Goal: Task Accomplishment & Management: Complete application form

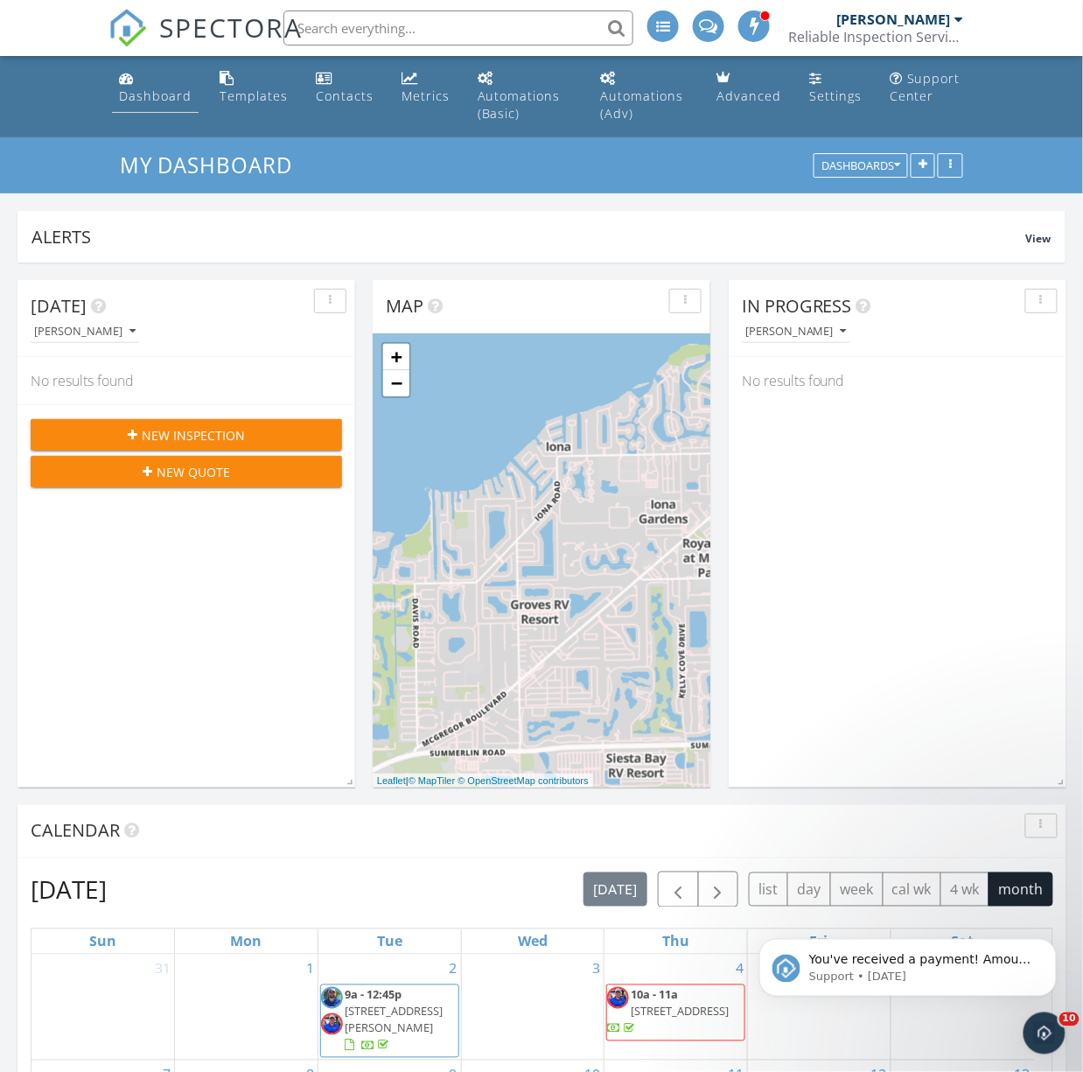
scroll to position [1848, 1120]
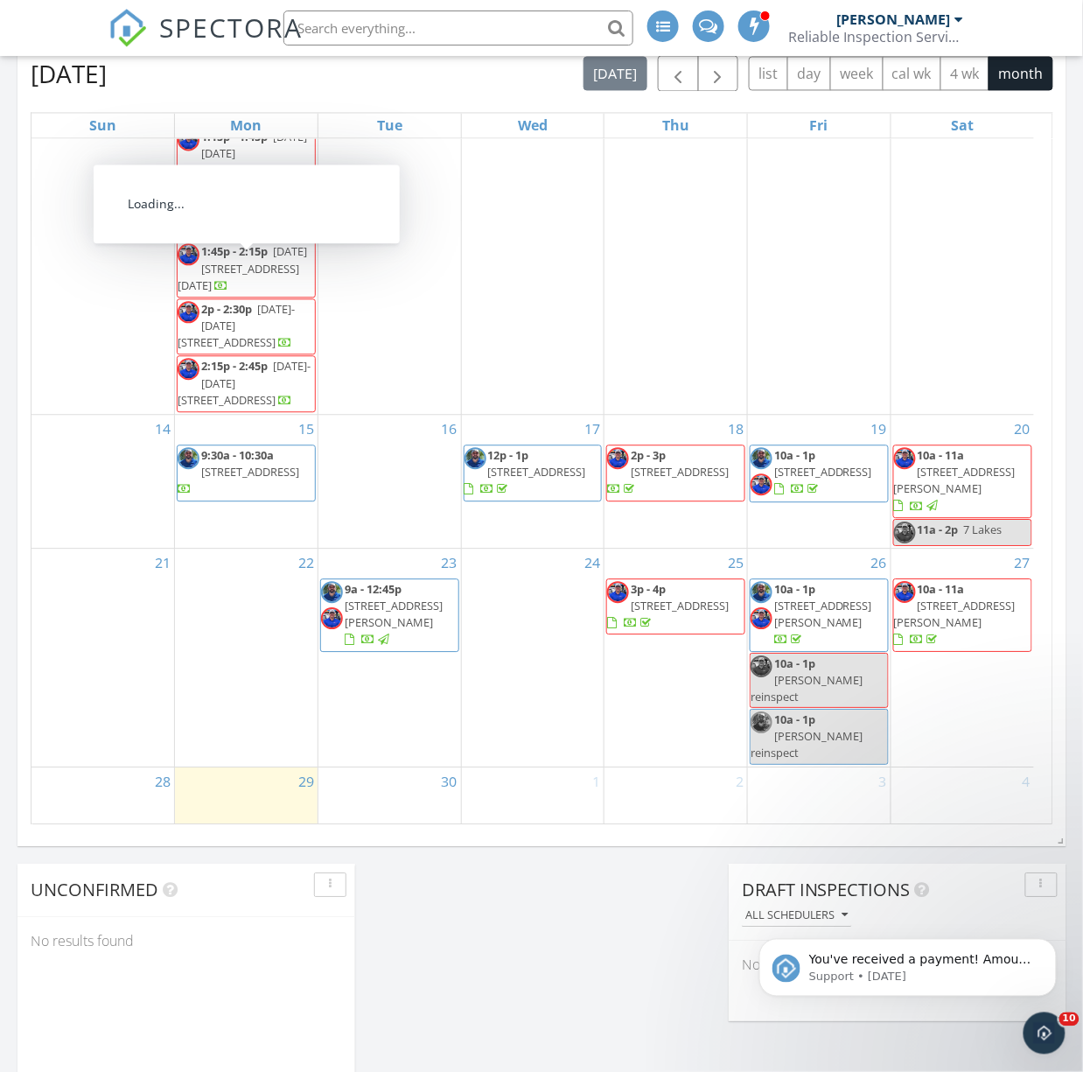
scroll to position [700, 0]
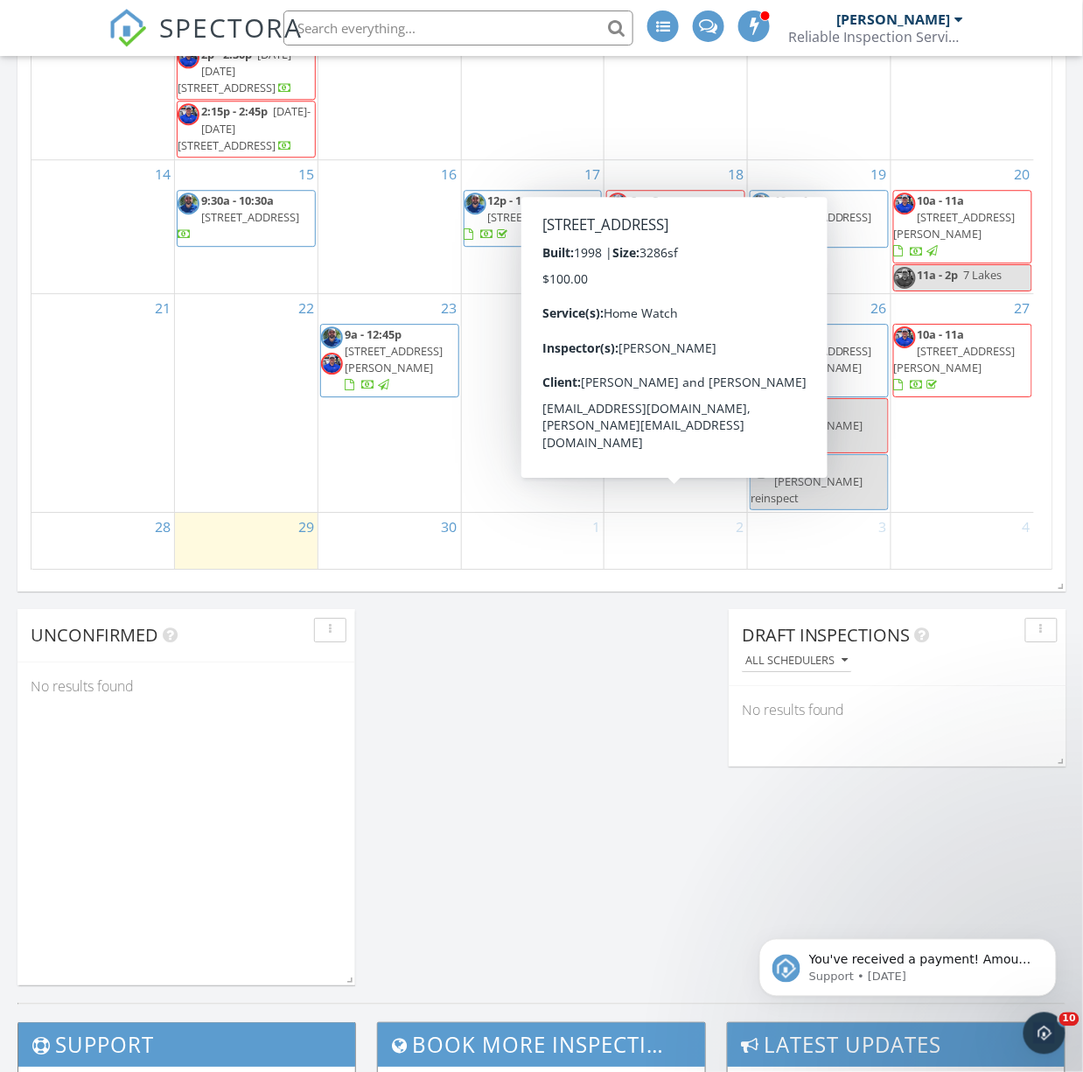
scroll to position [939, 0]
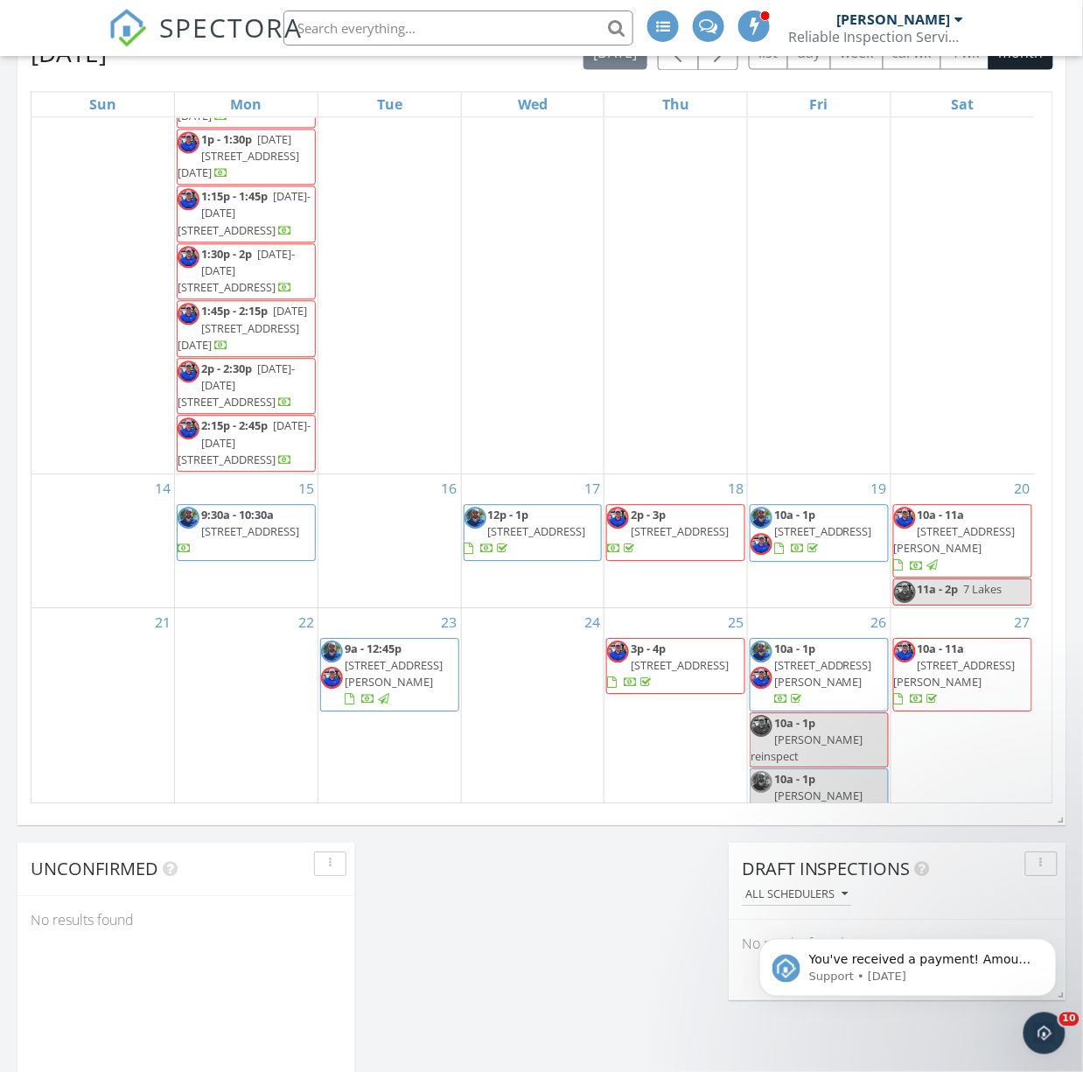
scroll to position [1523, 0]
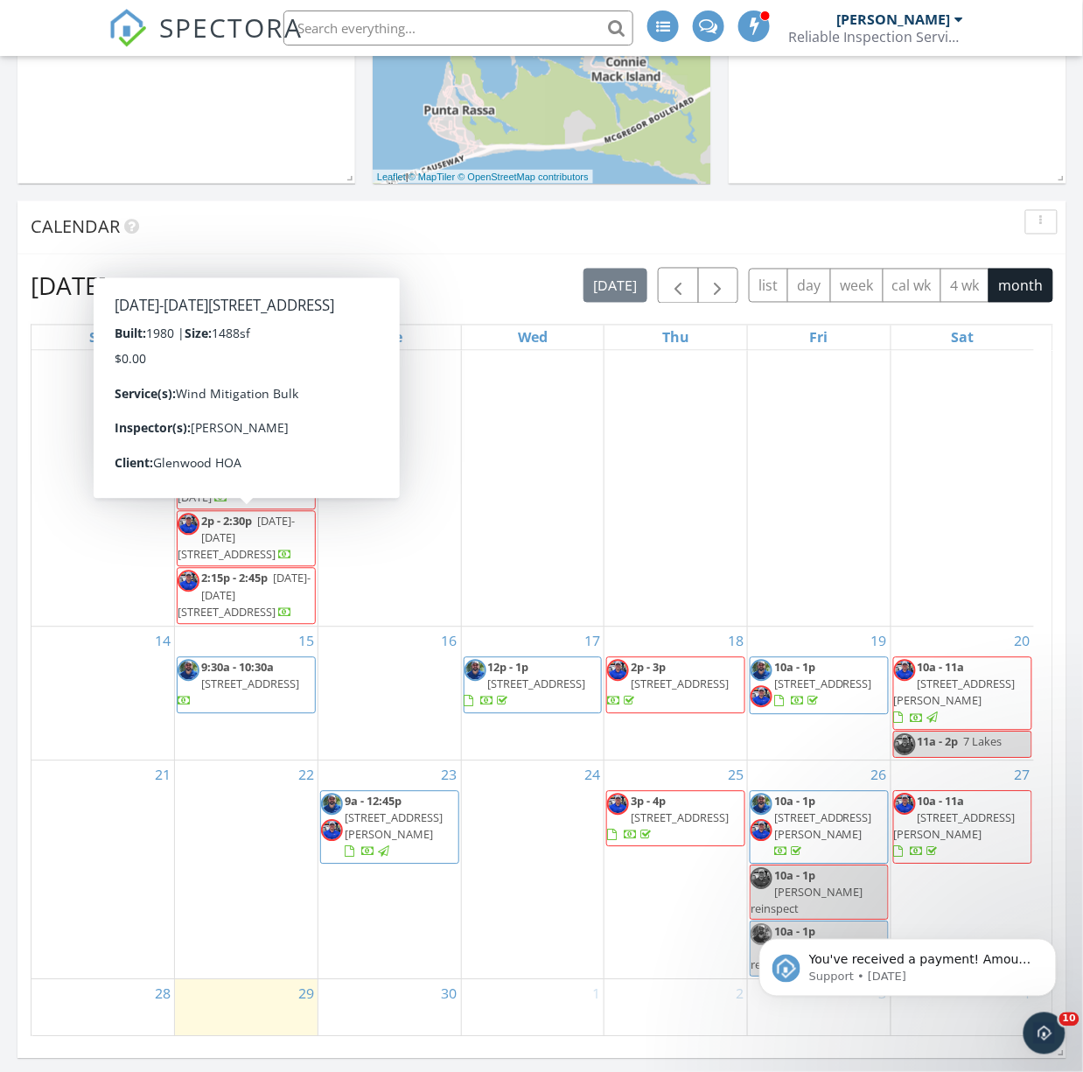
scroll to position [1406, 0]
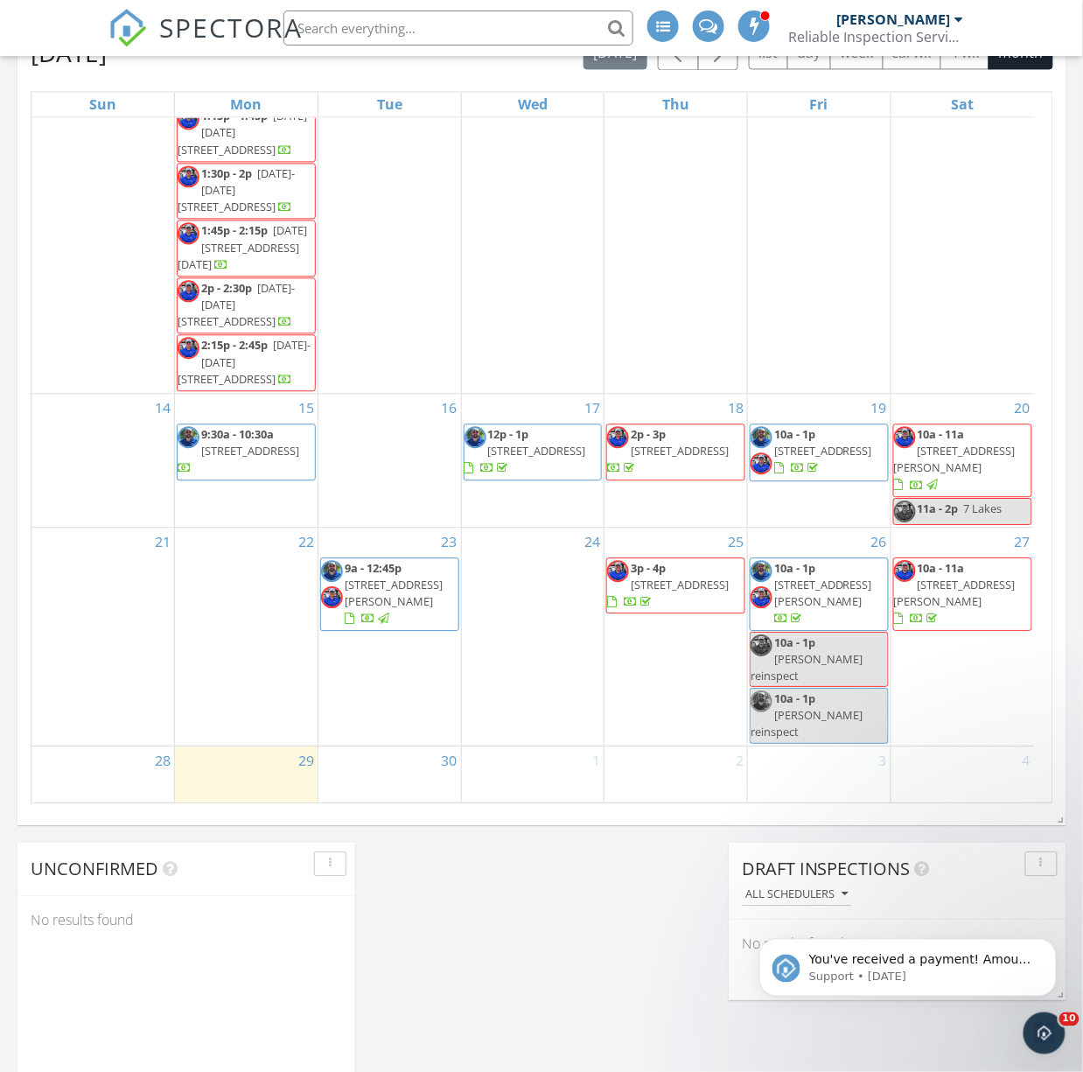
scroll to position [1523, 0]
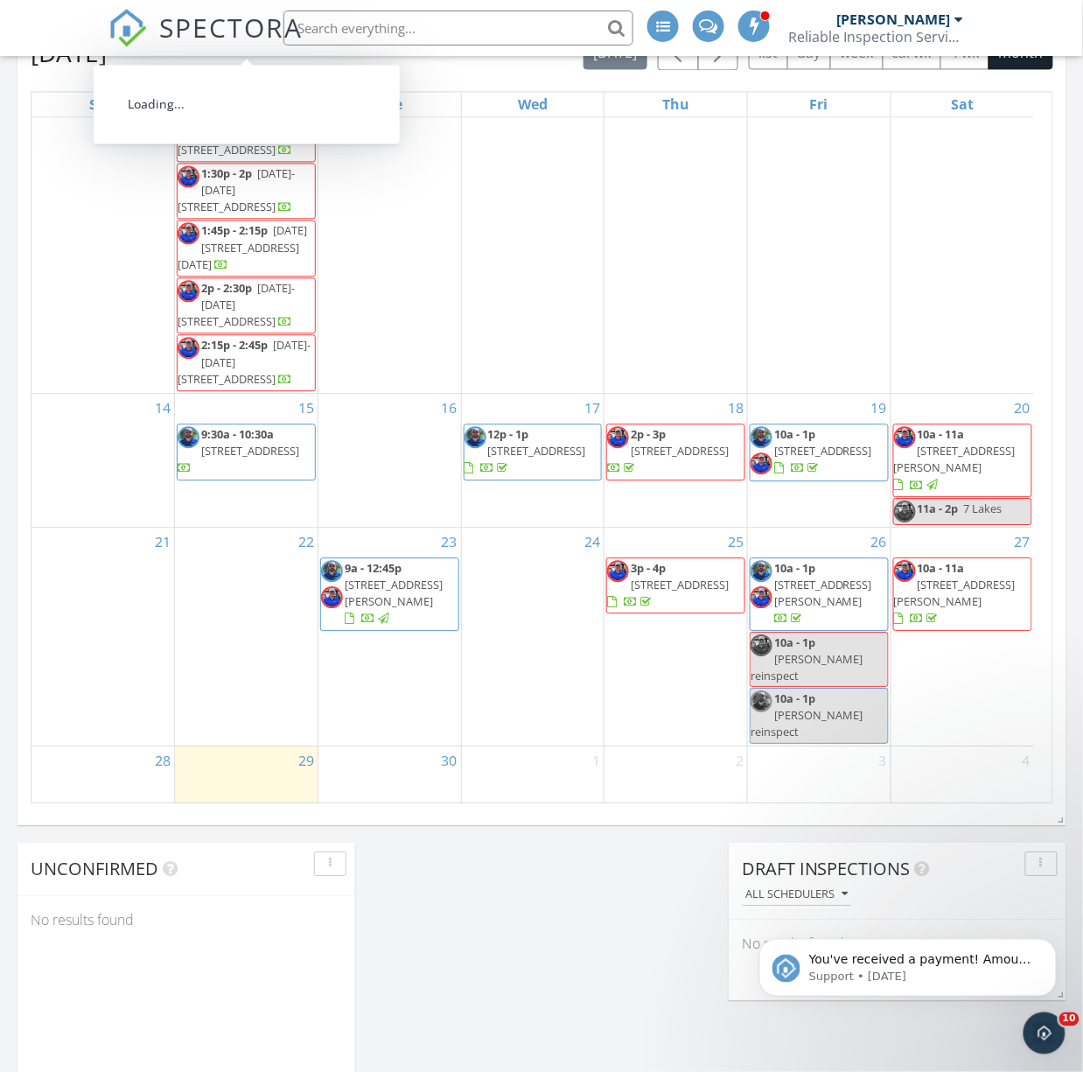
scroll to position [1523, 0]
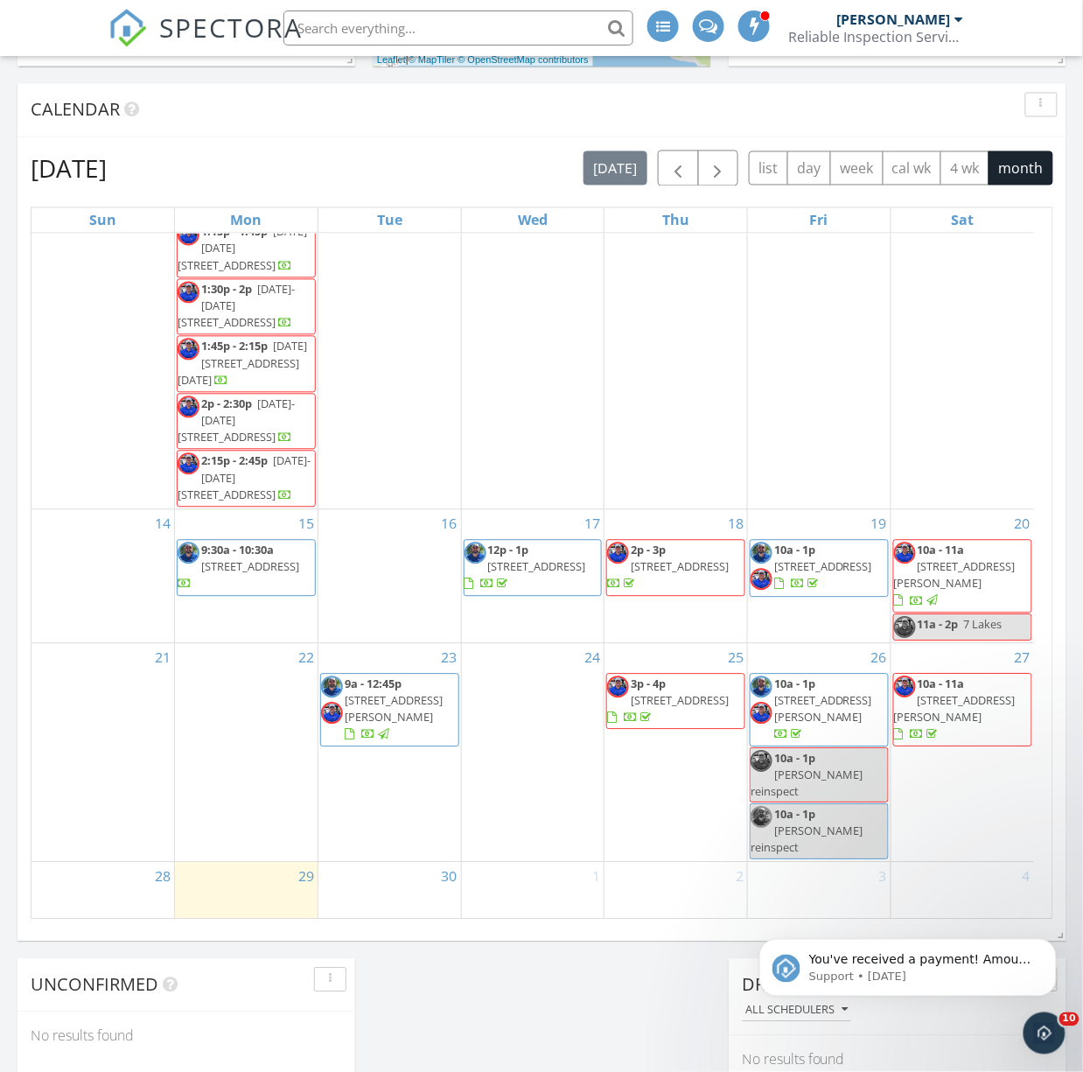
scroll to position [1523, 0]
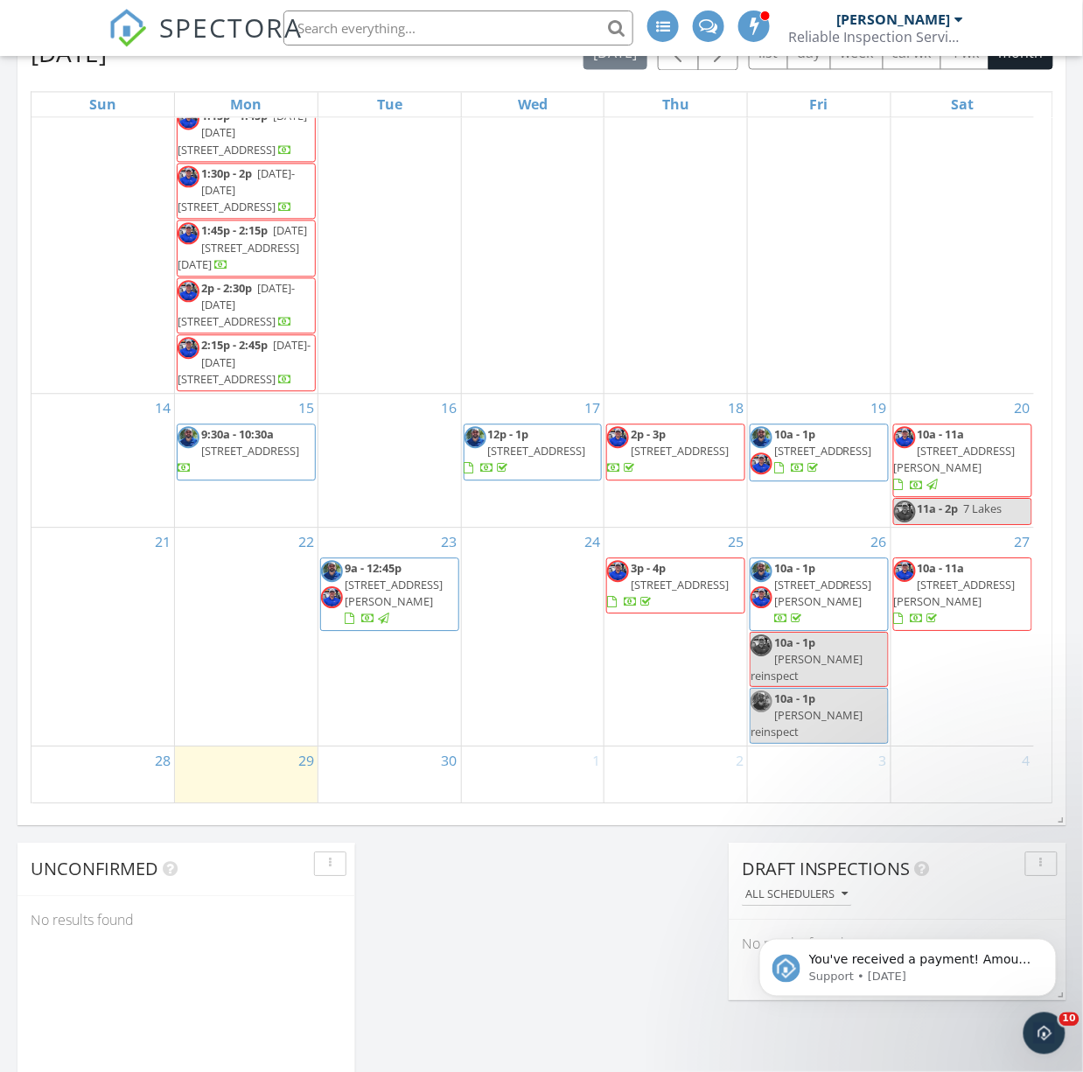
scroll to position [1071, 0]
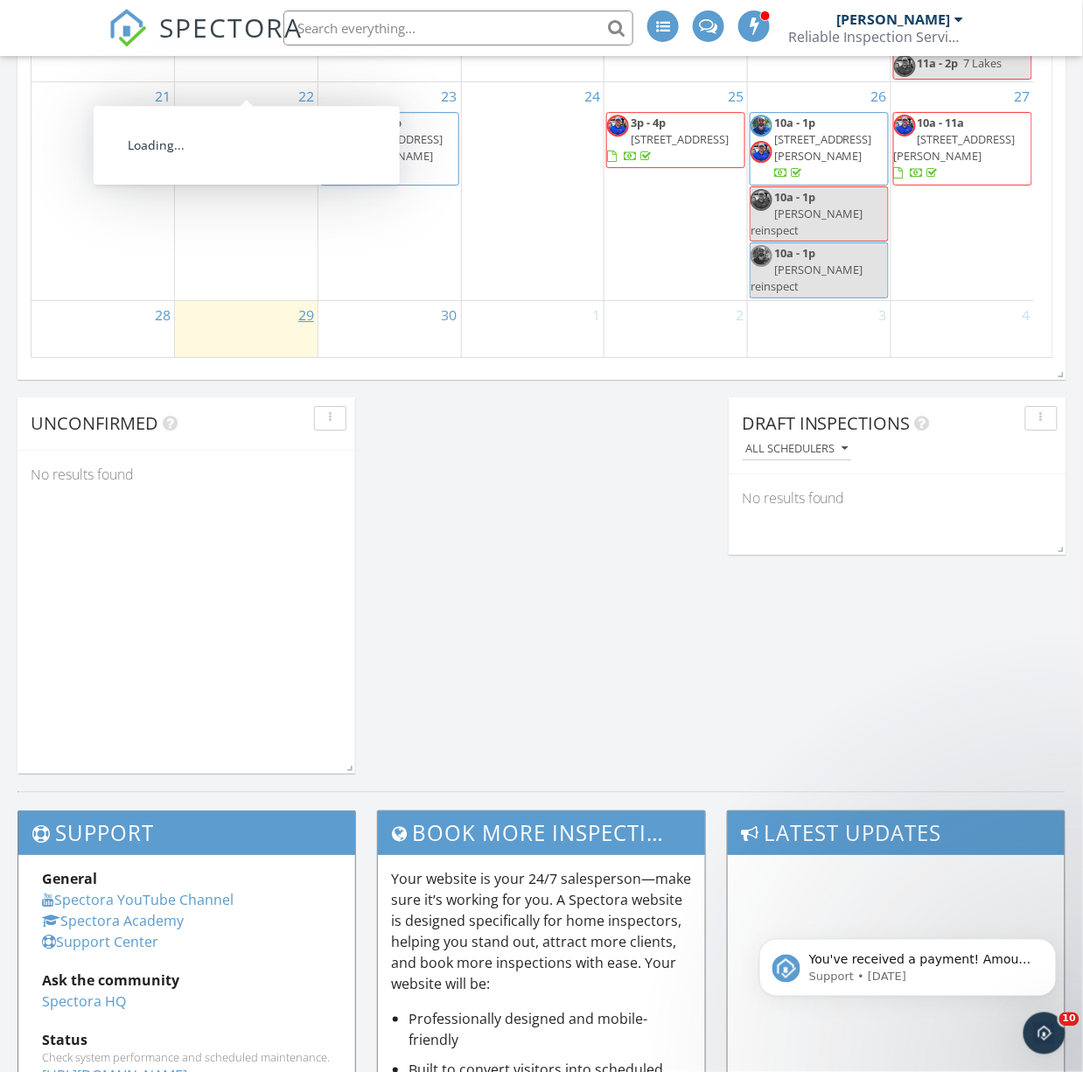
scroll to position [1050, 0]
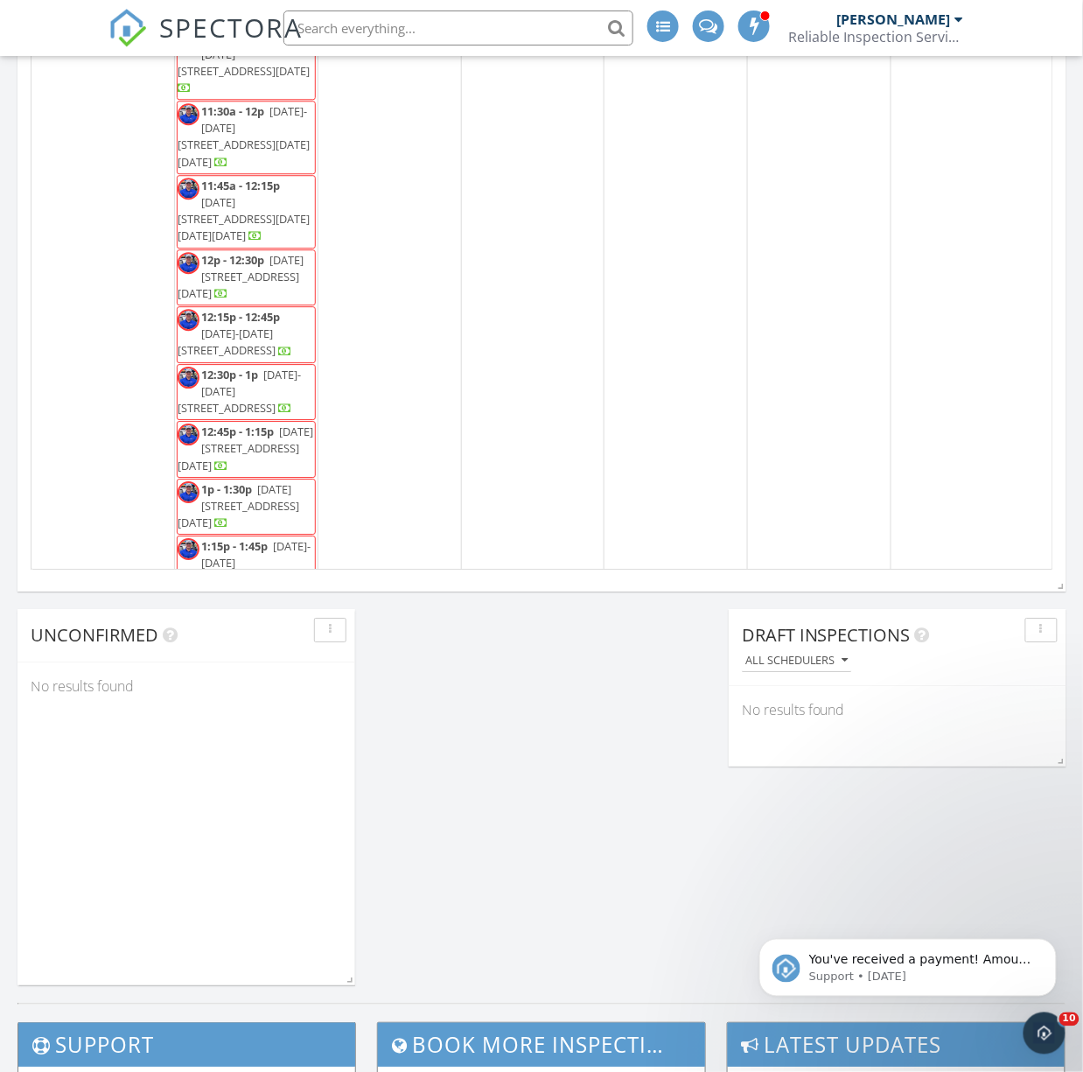
scroll to position [700, 0]
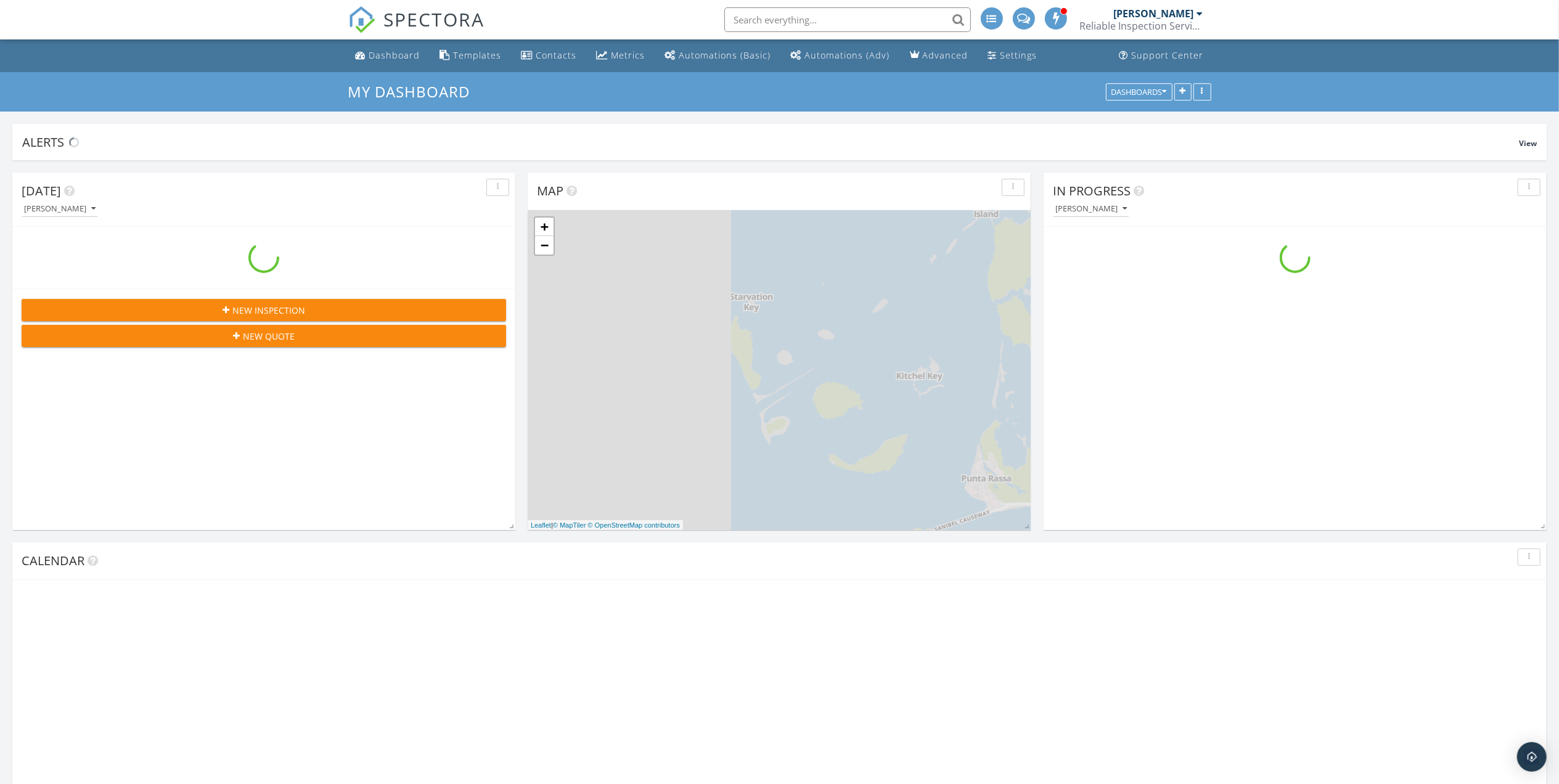
scroll to position [1302, 1584]
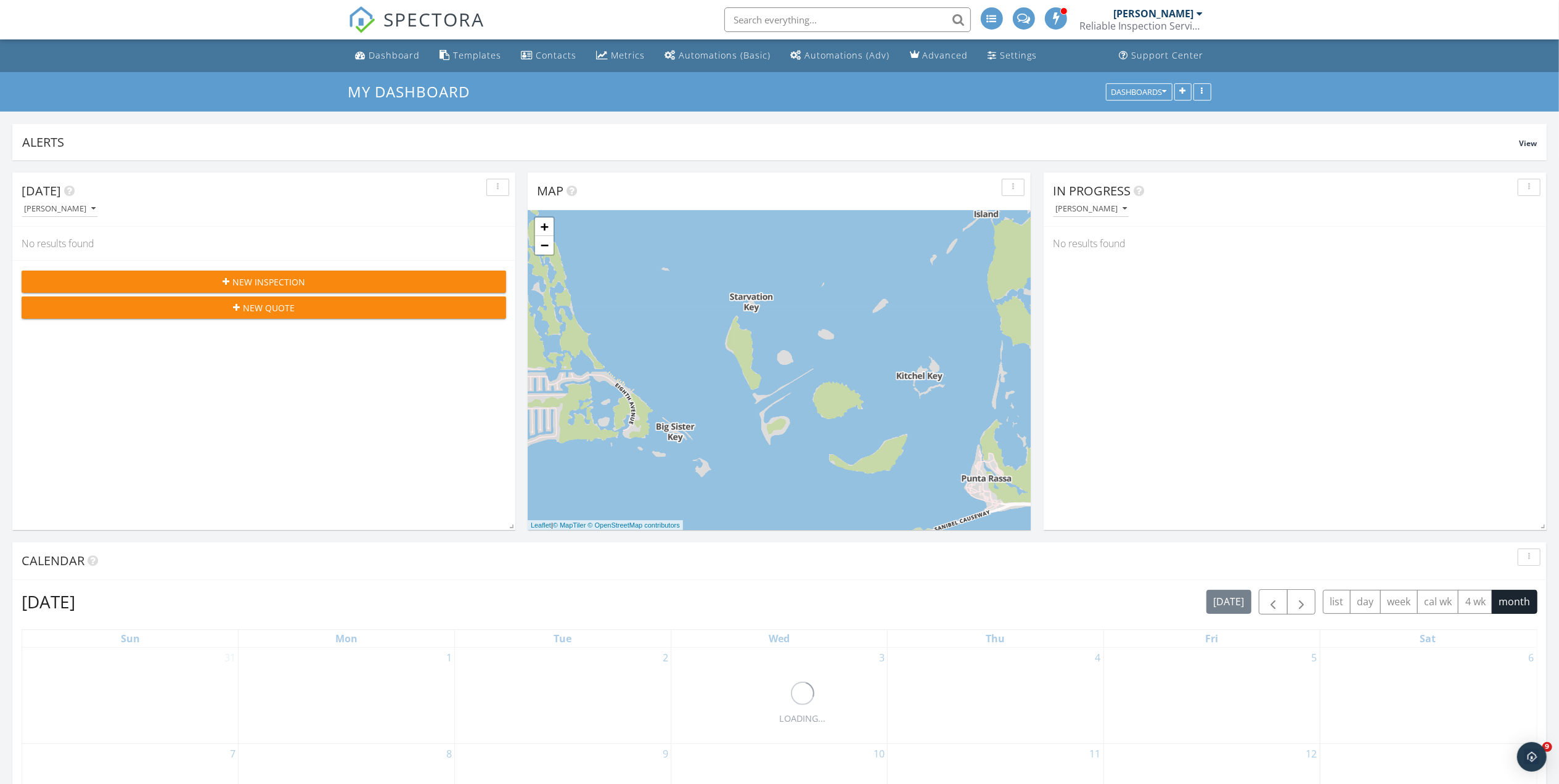
click at [299, 277] on span "New Inspection" at bounding box center [268, 282] width 73 height 13
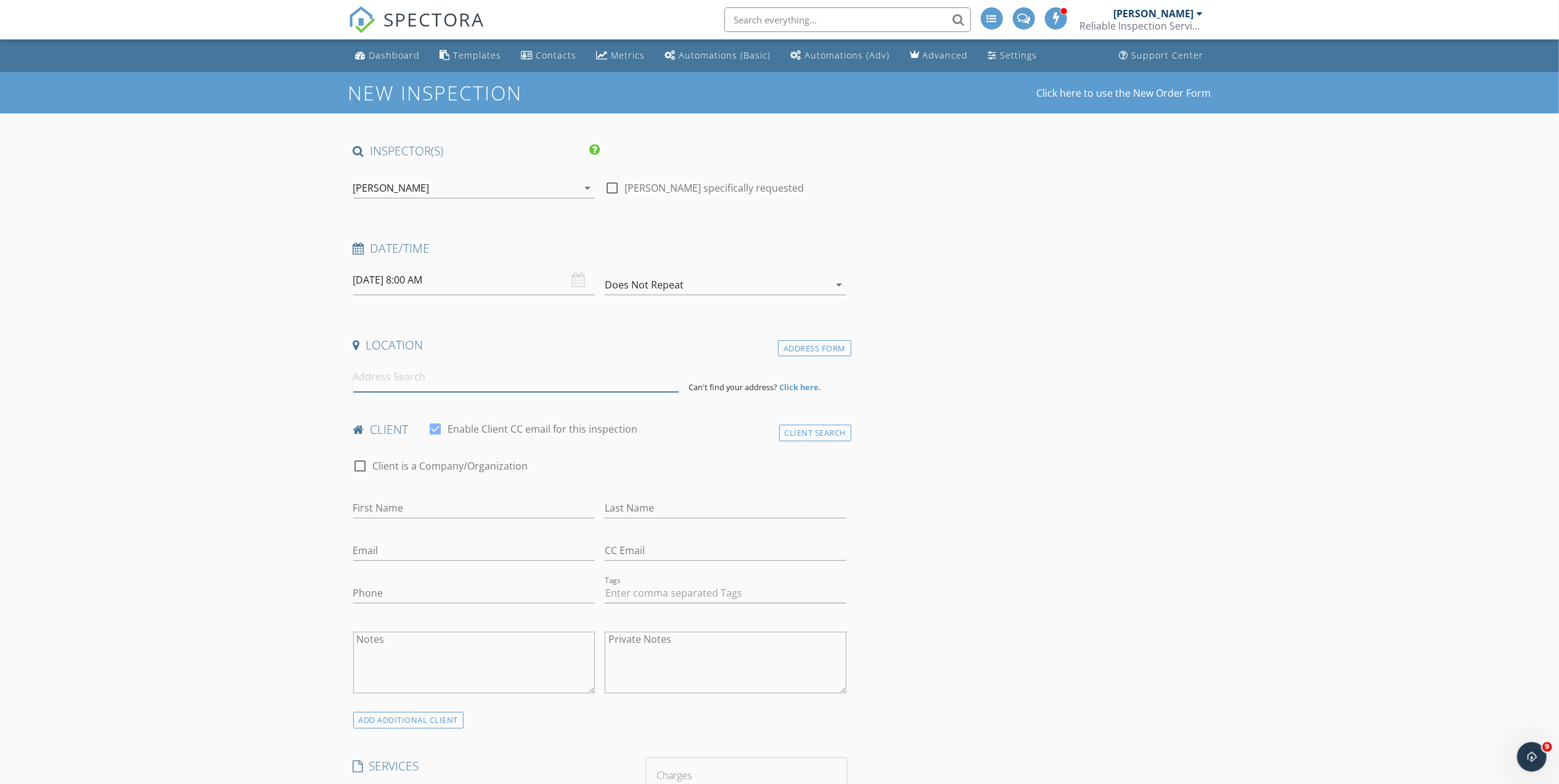
click at [465, 382] on input at bounding box center [516, 377] width 325 height 30
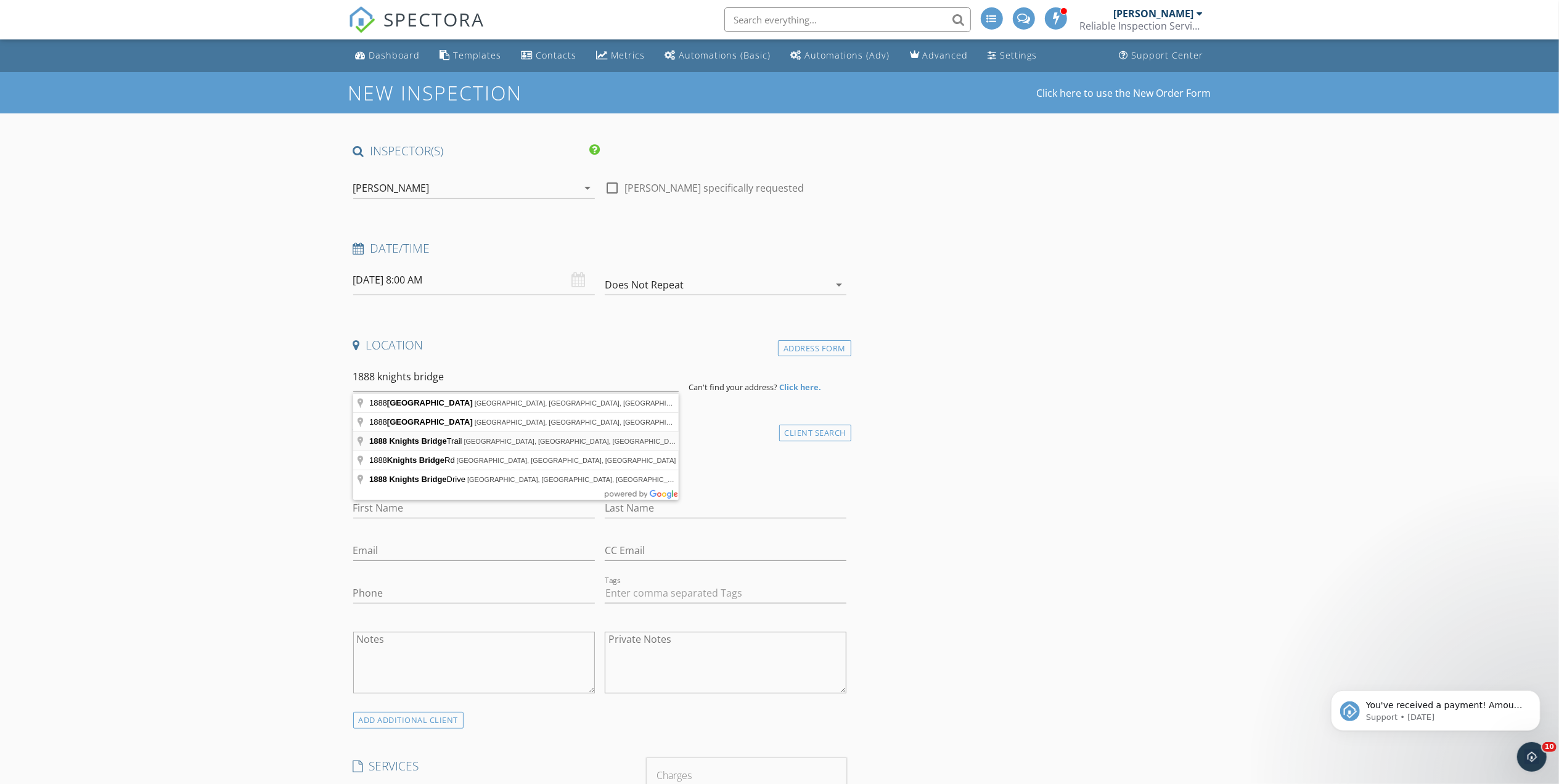
type input "1888 Knights Bridge Trail, Port Charlotte, FL, USA"
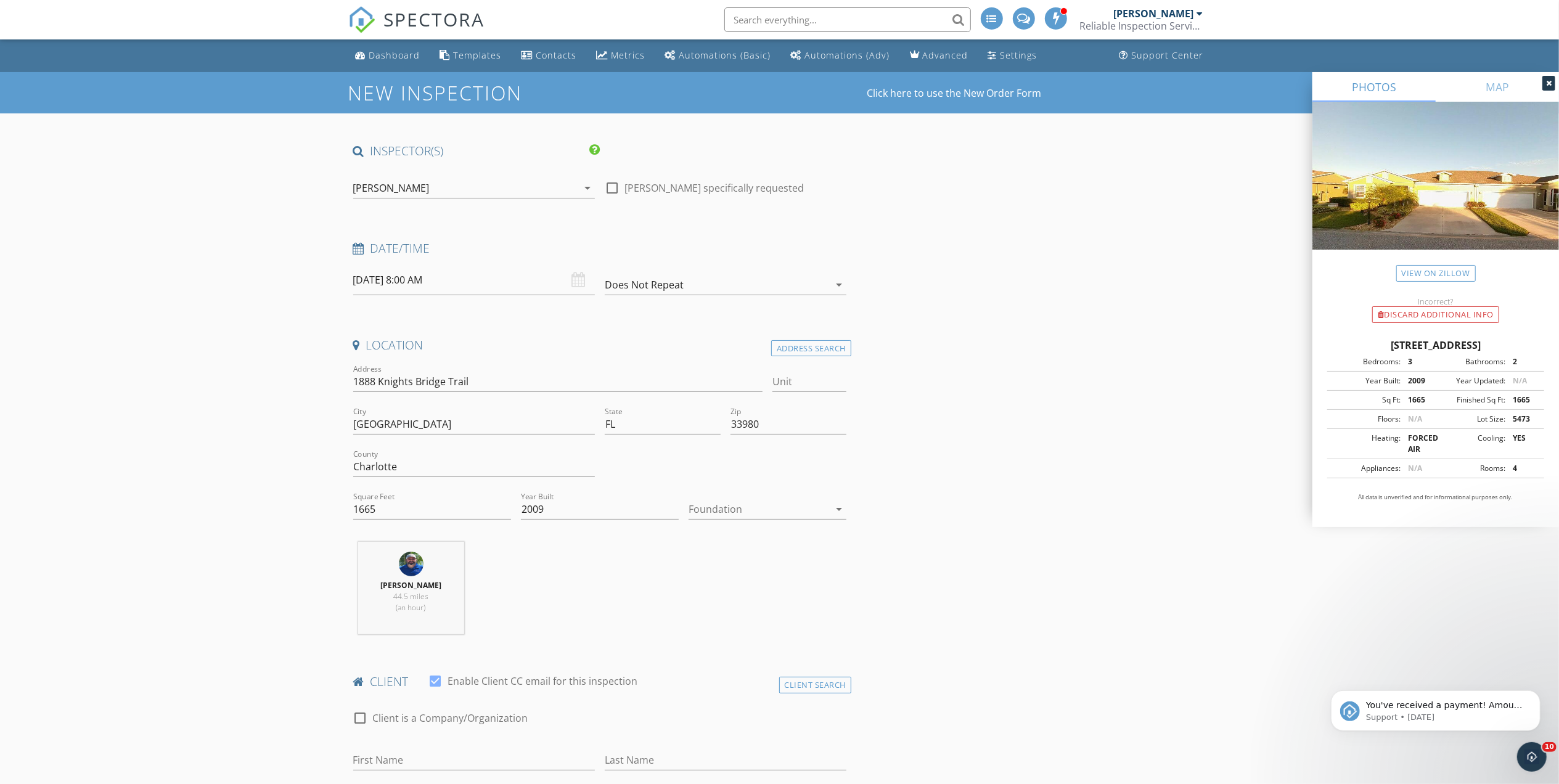
click at [556, 190] on div "[PERSON_NAME]" at bounding box center [465, 188] width 225 height 20
click at [524, 220] on div "check_box_outline_blank Christopher Brightman" at bounding box center [473, 222] width 222 height 25
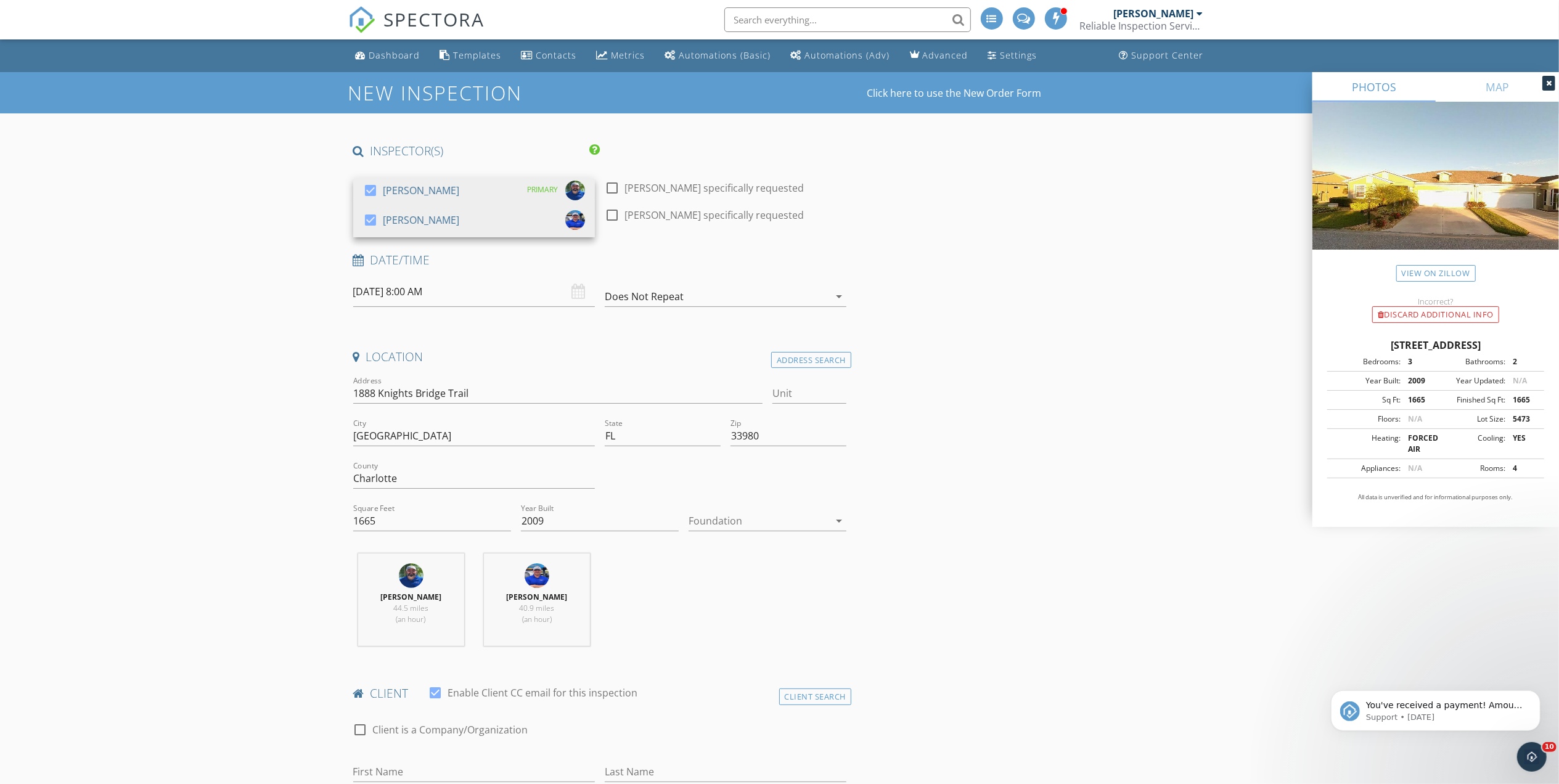
drag, startPoint x: 1036, startPoint y: 276, endPoint x: 1014, endPoint y: 278, distance: 22.1
click at [459, 292] on input "09/30/2025 8:00 AM" at bounding box center [473, 292] width 242 height 30
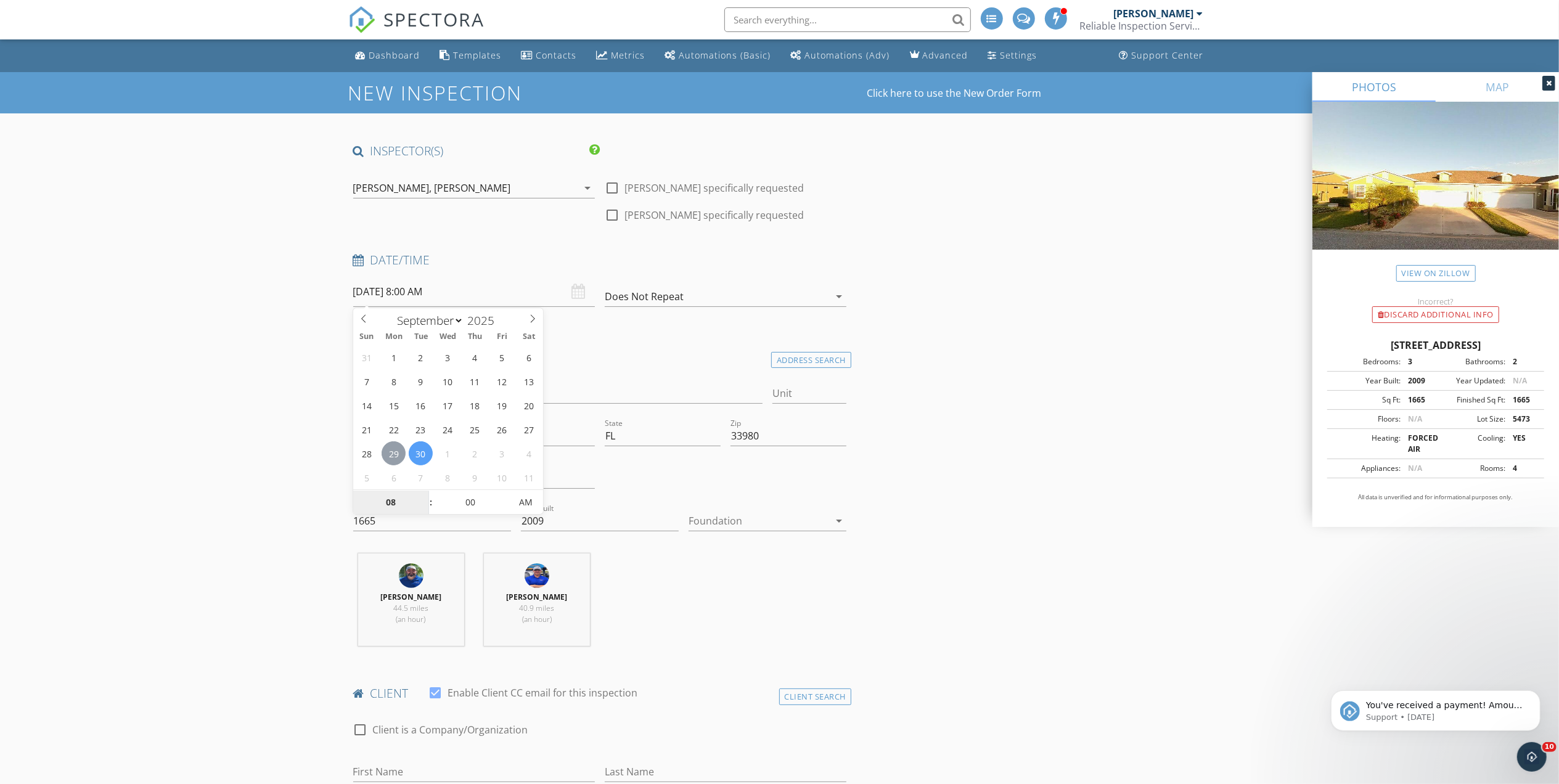
type input "09/29/2025 8:00 AM"
type input "09"
type input "09/29/2025 9:00 AM"
click at [426, 494] on span at bounding box center [425, 497] width 8 height 13
type input "10"
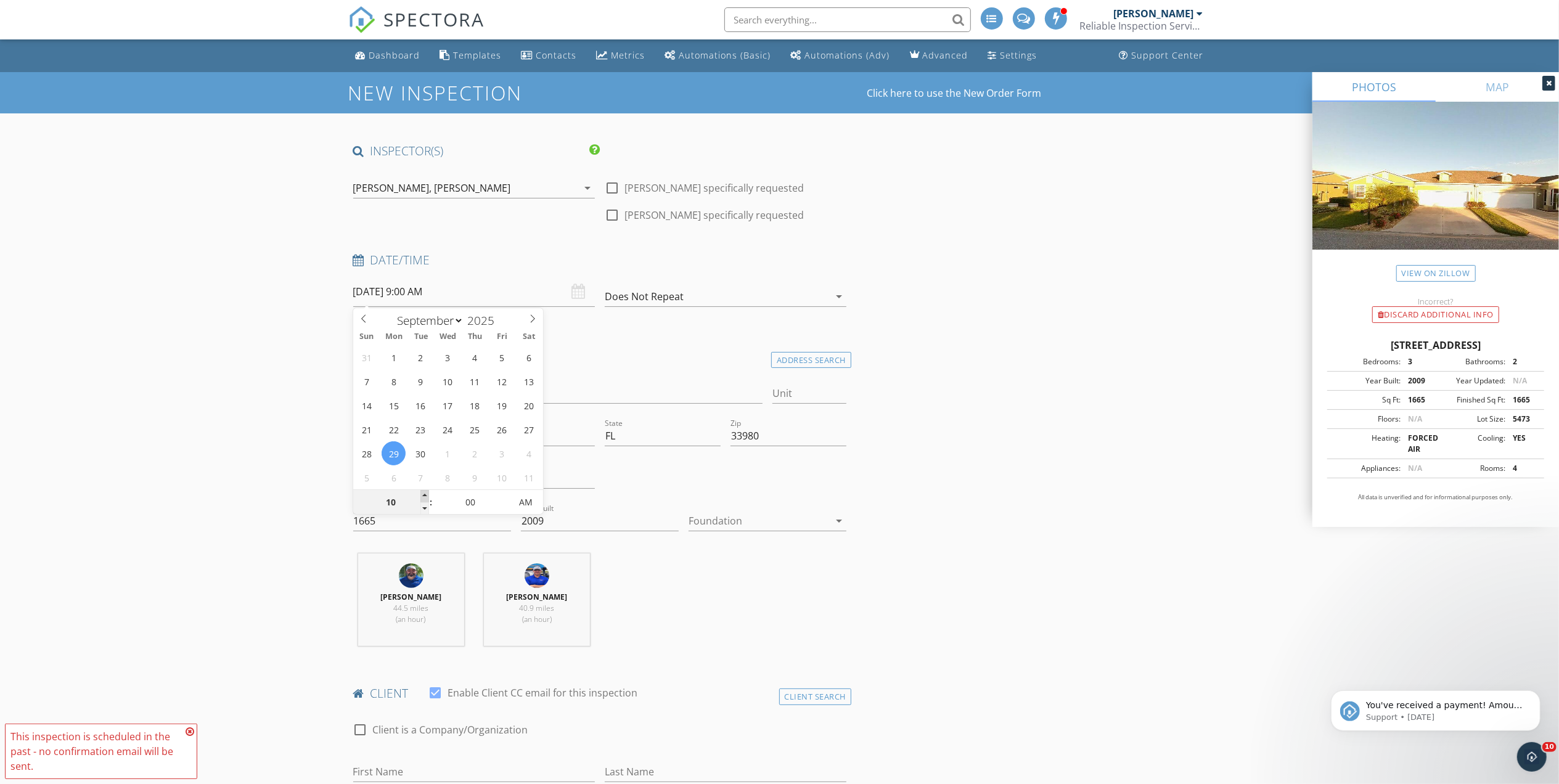
type input "09/29/2025 10:00 AM"
click at [426, 494] on span at bounding box center [425, 497] width 8 height 13
type input "11"
type input "09/29/2025 11:00 AM"
click at [426, 494] on span at bounding box center [425, 497] width 8 height 13
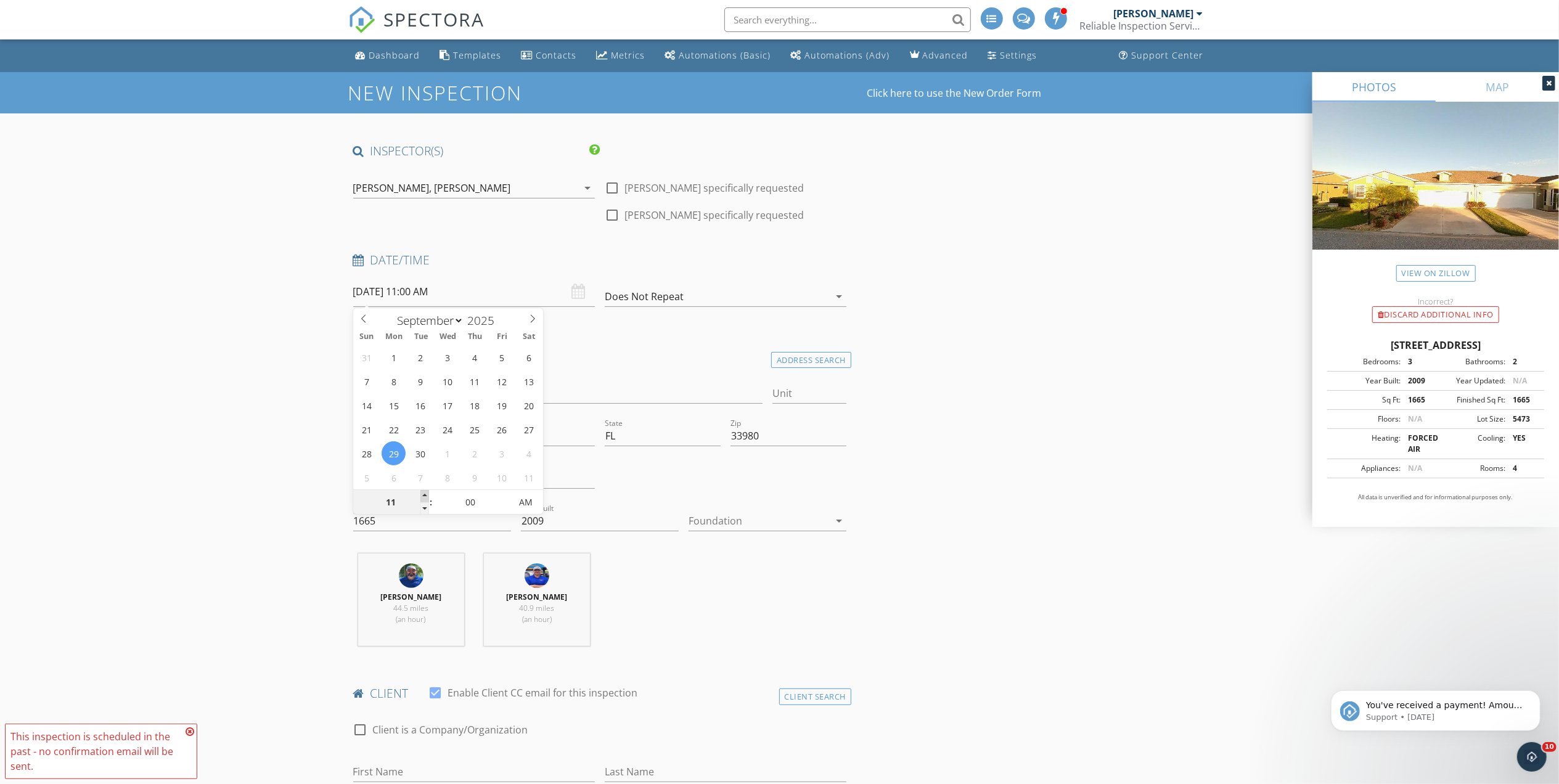
type input "12"
type input "09/29/2025 12:00 PM"
click at [426, 494] on span at bounding box center [425, 497] width 8 height 13
type input "01"
type input "09/29/2025 1:00 PM"
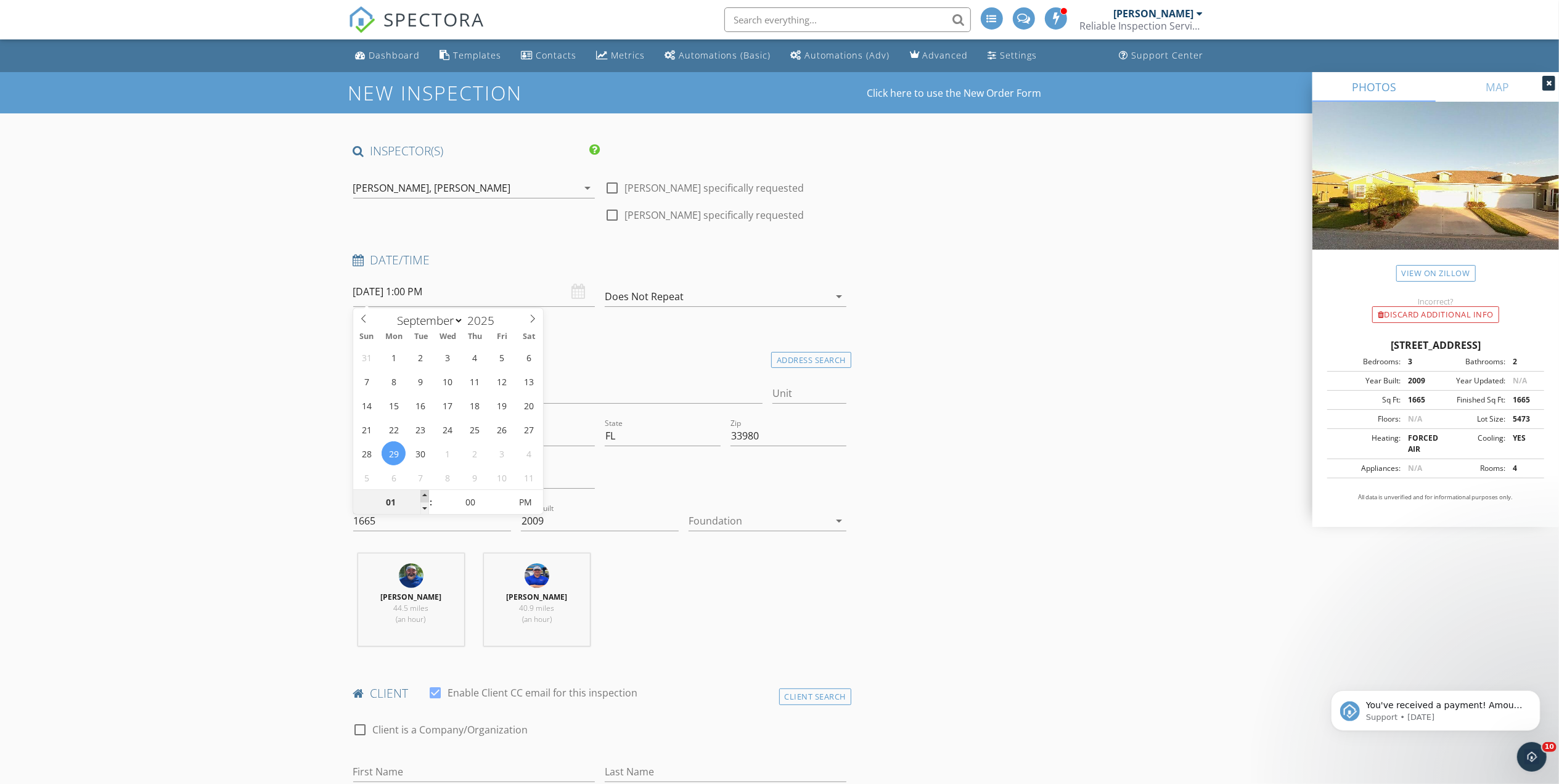
click at [426, 494] on span at bounding box center [425, 497] width 8 height 13
type input "02"
type input "09/29/2025 2:00 PM"
click at [426, 494] on span at bounding box center [425, 497] width 8 height 13
type input "03"
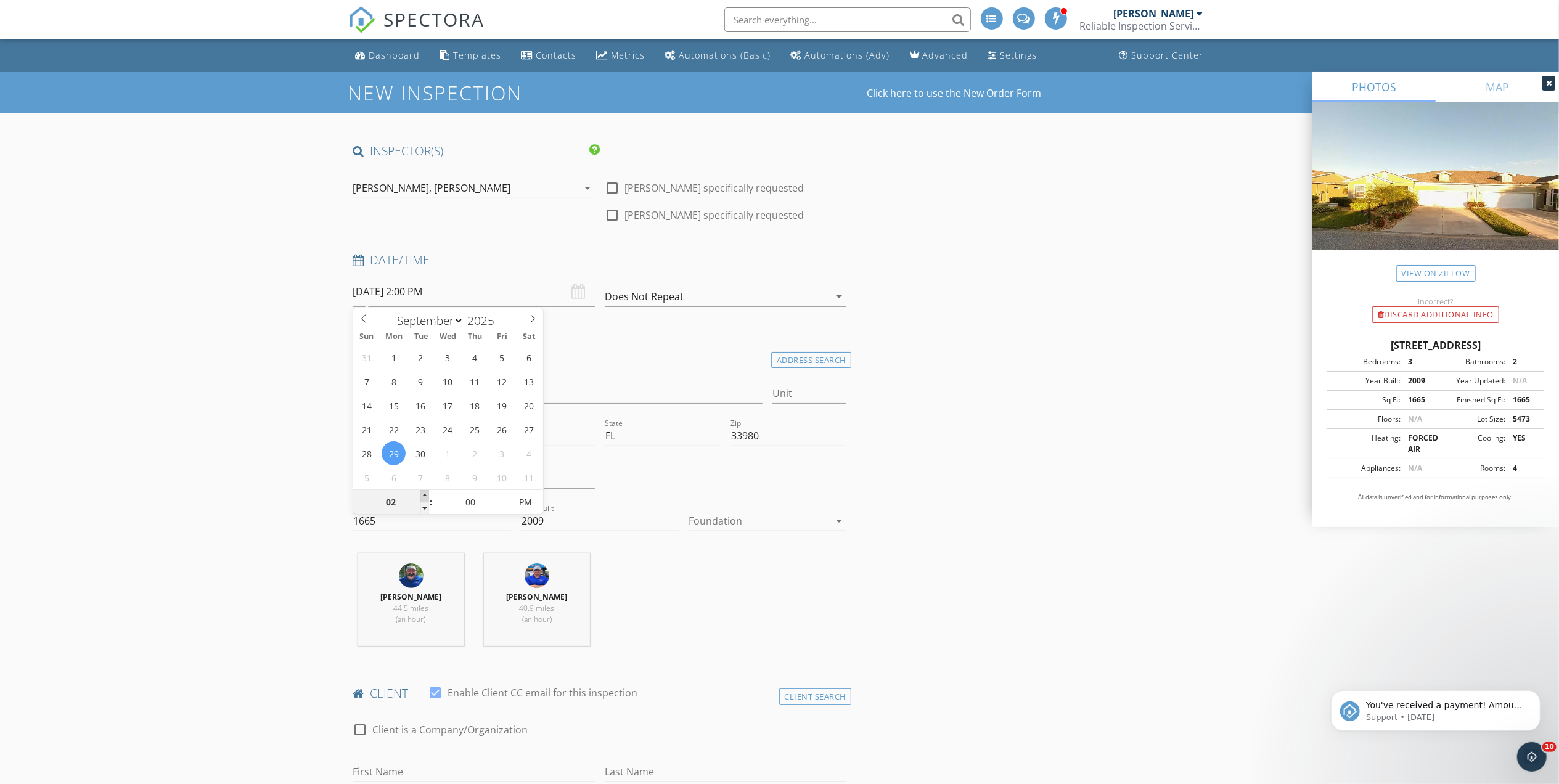
type input "[DATE] 3:00 PM"
click at [427, 494] on span at bounding box center [425, 497] width 8 height 13
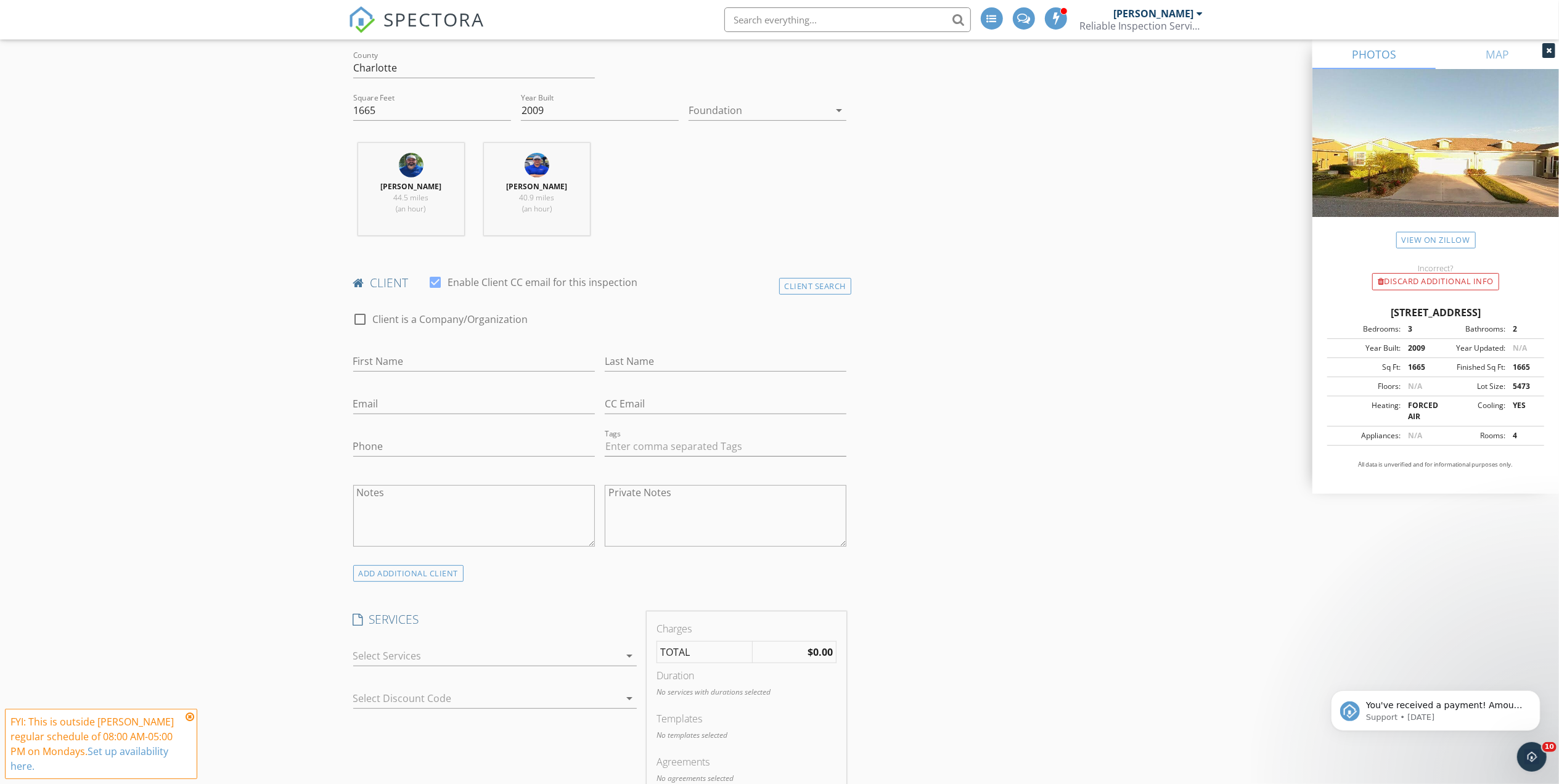
scroll to position [493, 0]
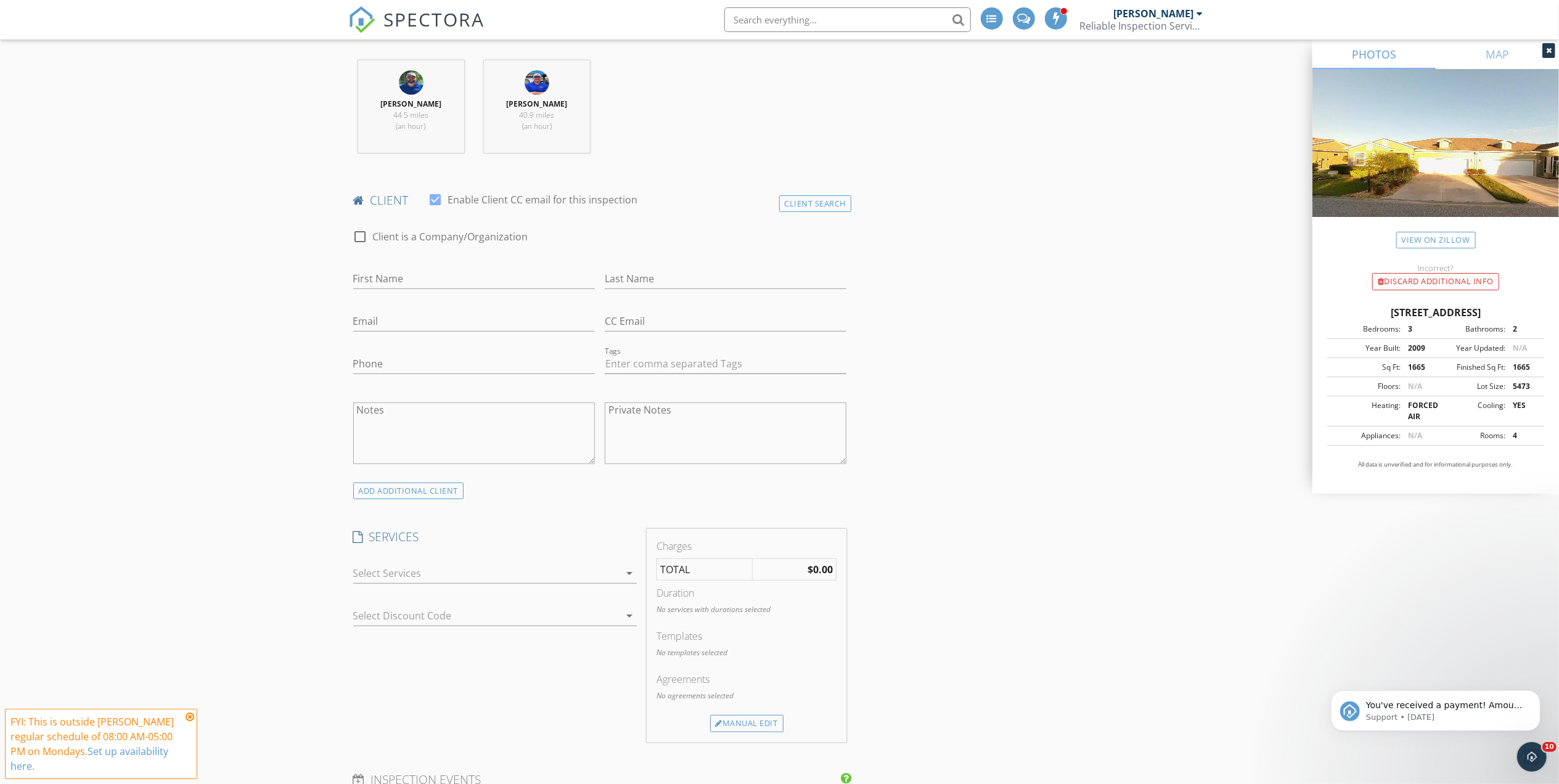
click at [624, 573] on icon "arrow_drop_down" at bounding box center [629, 573] width 15 height 15
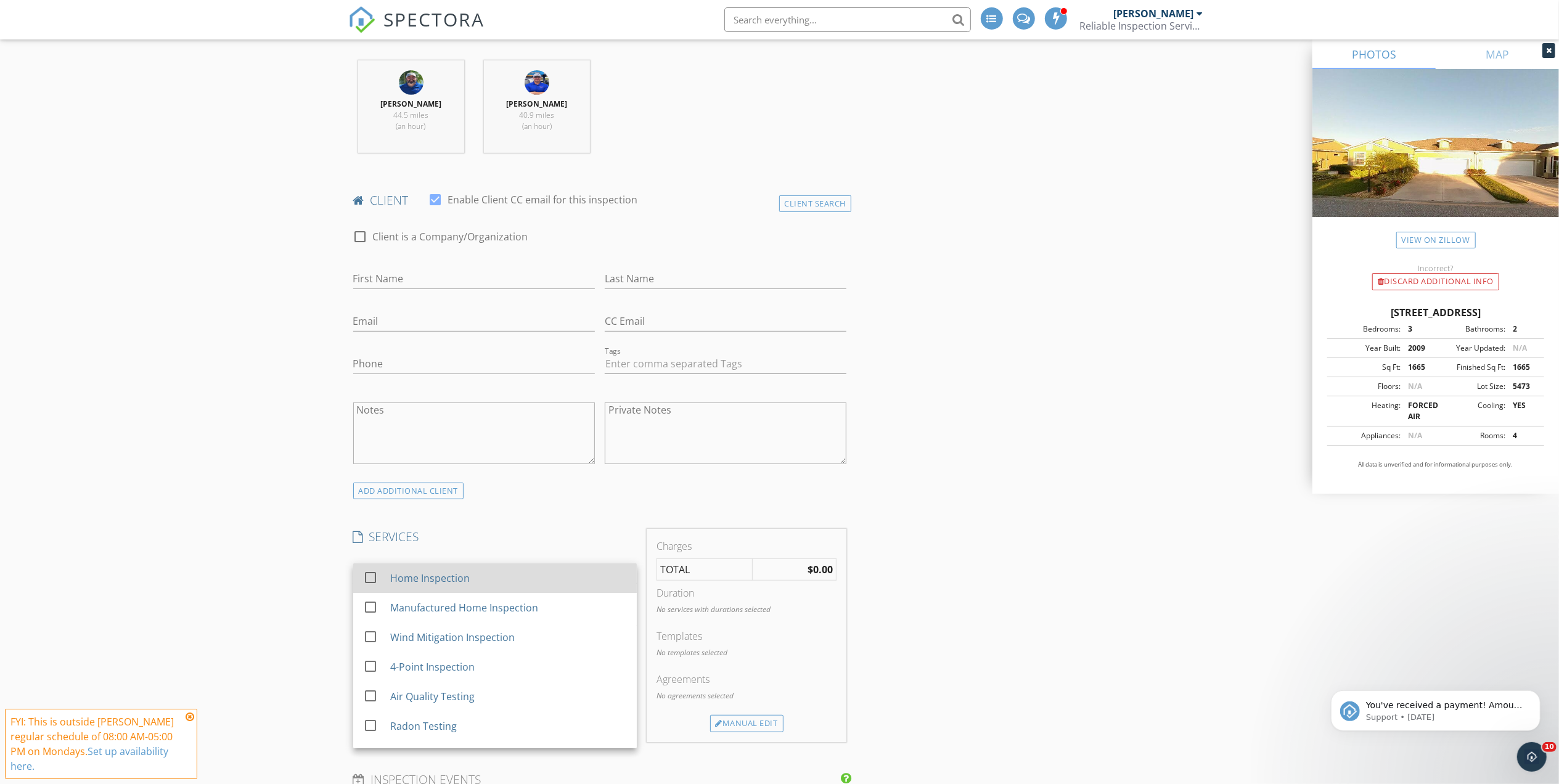
click at [481, 585] on div "Home Inspection" at bounding box center [508, 578] width 237 height 25
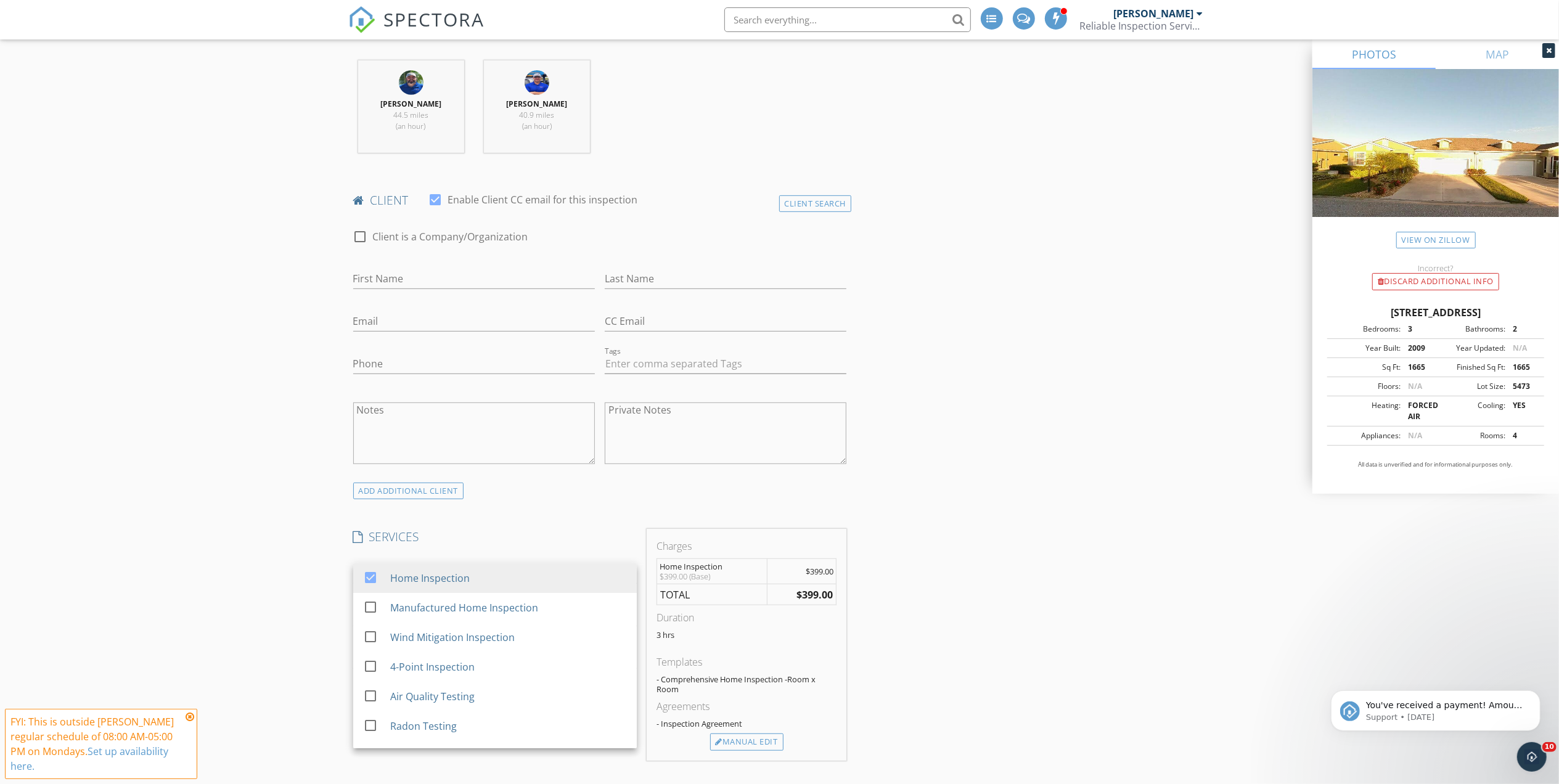
click at [1000, 531] on div "INSPECTOR(S) check_box Ryan Dick PRIMARY check_box Christopher Brightman Ryan D…" at bounding box center [779, 767] width 863 height 2234
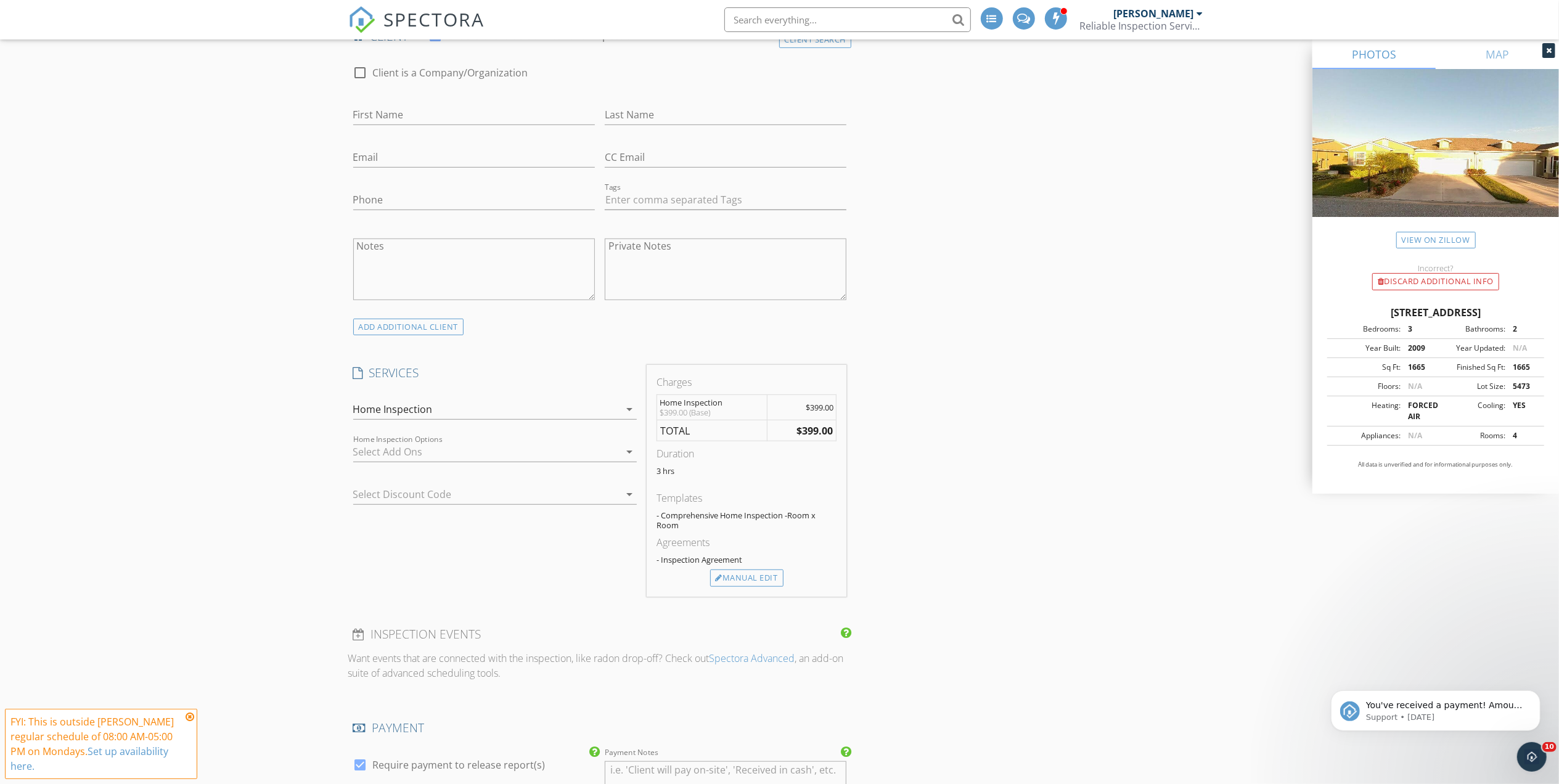
click at [626, 454] on icon "arrow_drop_down" at bounding box center [629, 452] width 15 height 15
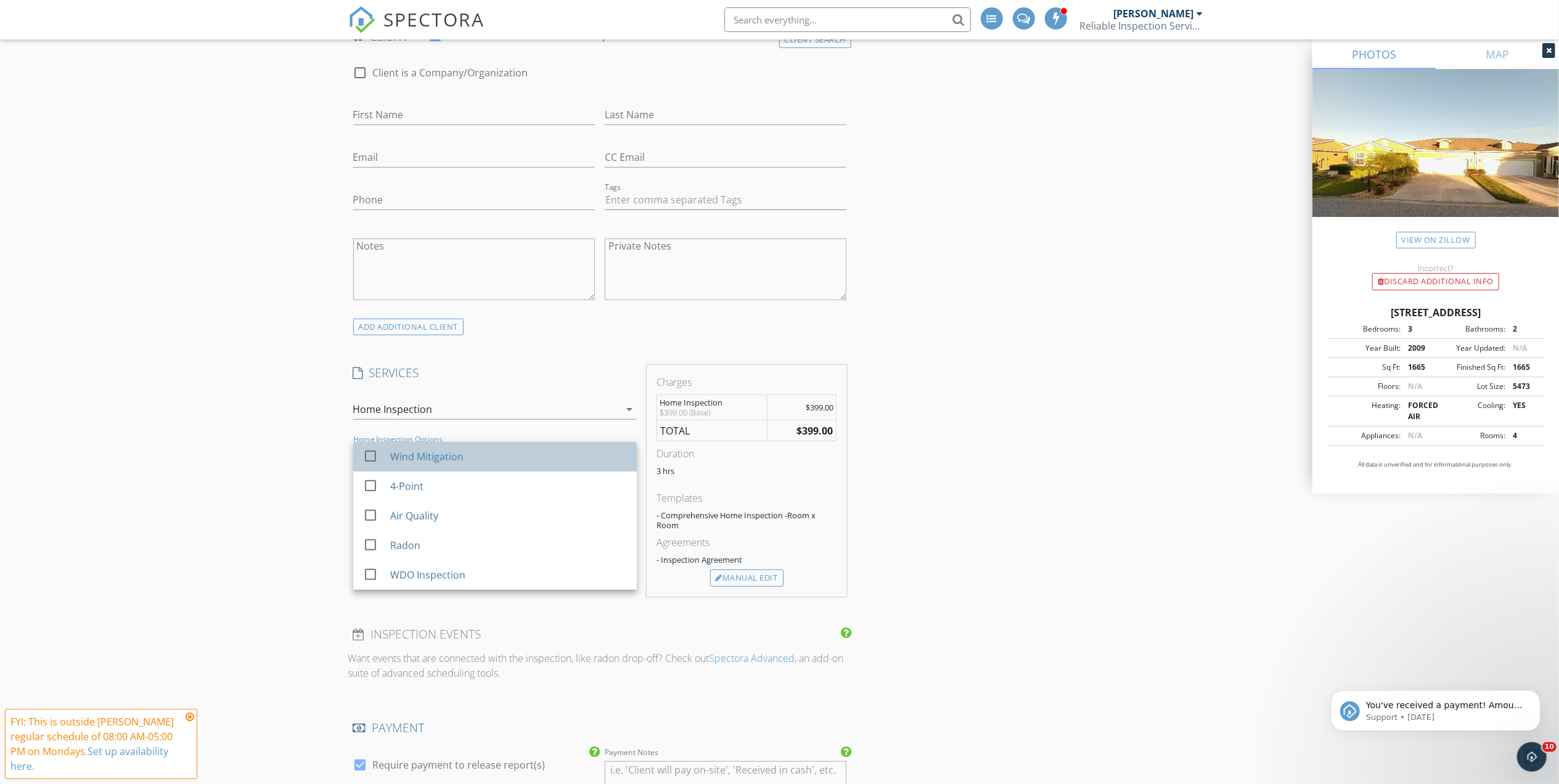
click at [540, 459] on div "Wind Mitigation" at bounding box center [508, 456] width 237 height 25
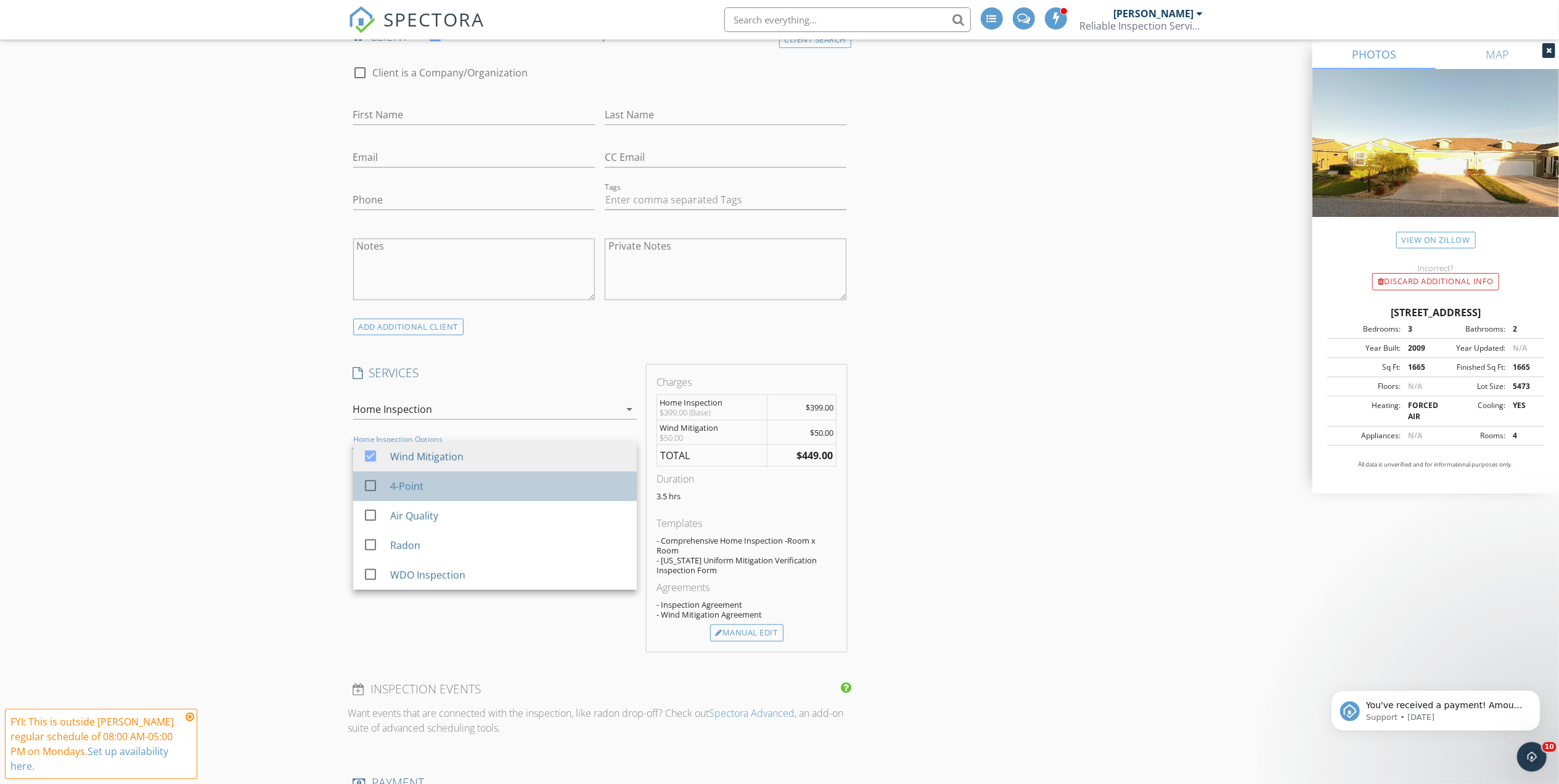
click at [526, 484] on div "4-Point" at bounding box center [508, 486] width 237 height 25
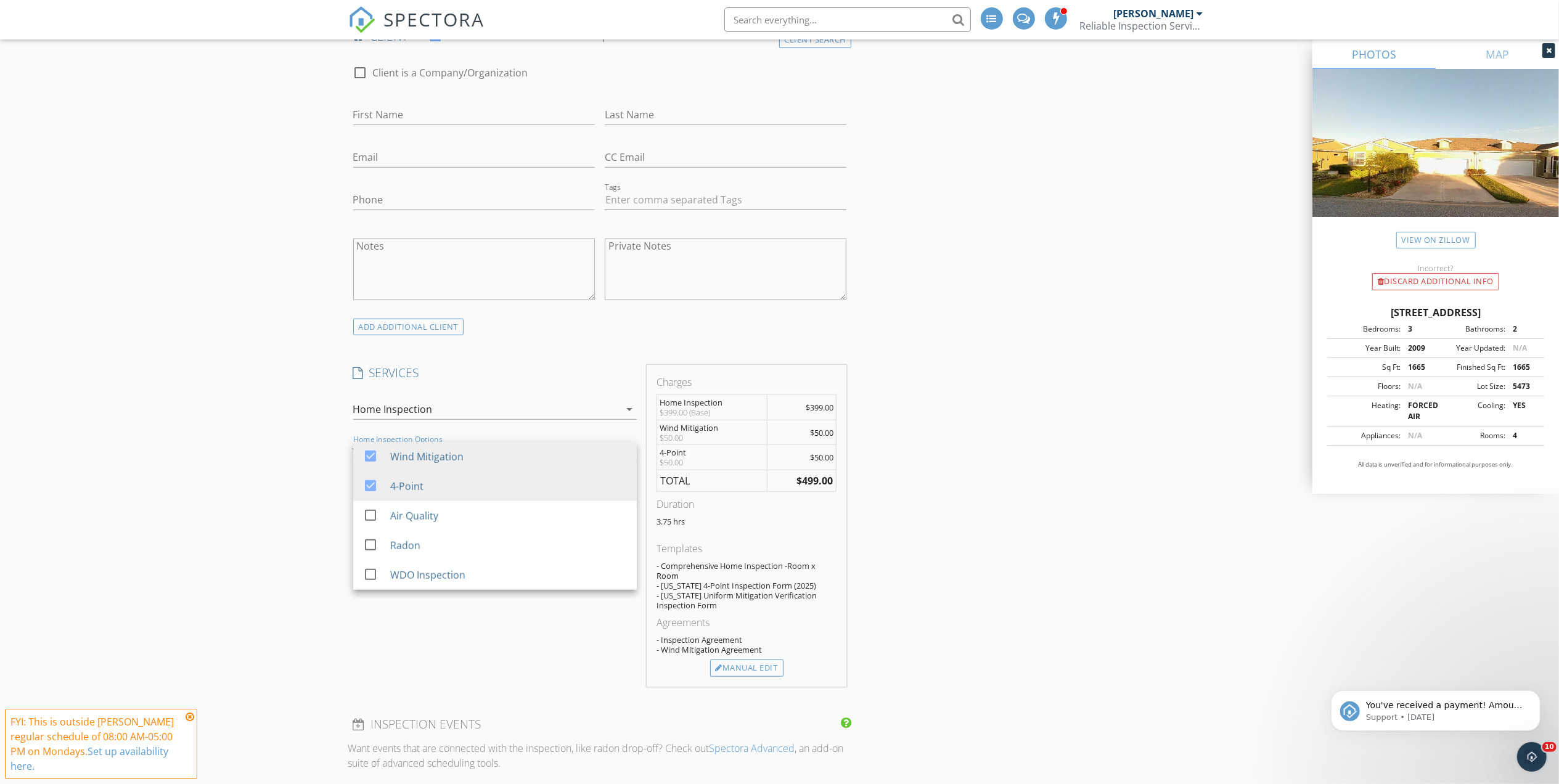
click at [975, 477] on div "INSPECTOR(S) check_box Ryan Dick PRIMARY check_box Christopher Brightman Ryan D…" at bounding box center [779, 647] width 863 height 2324
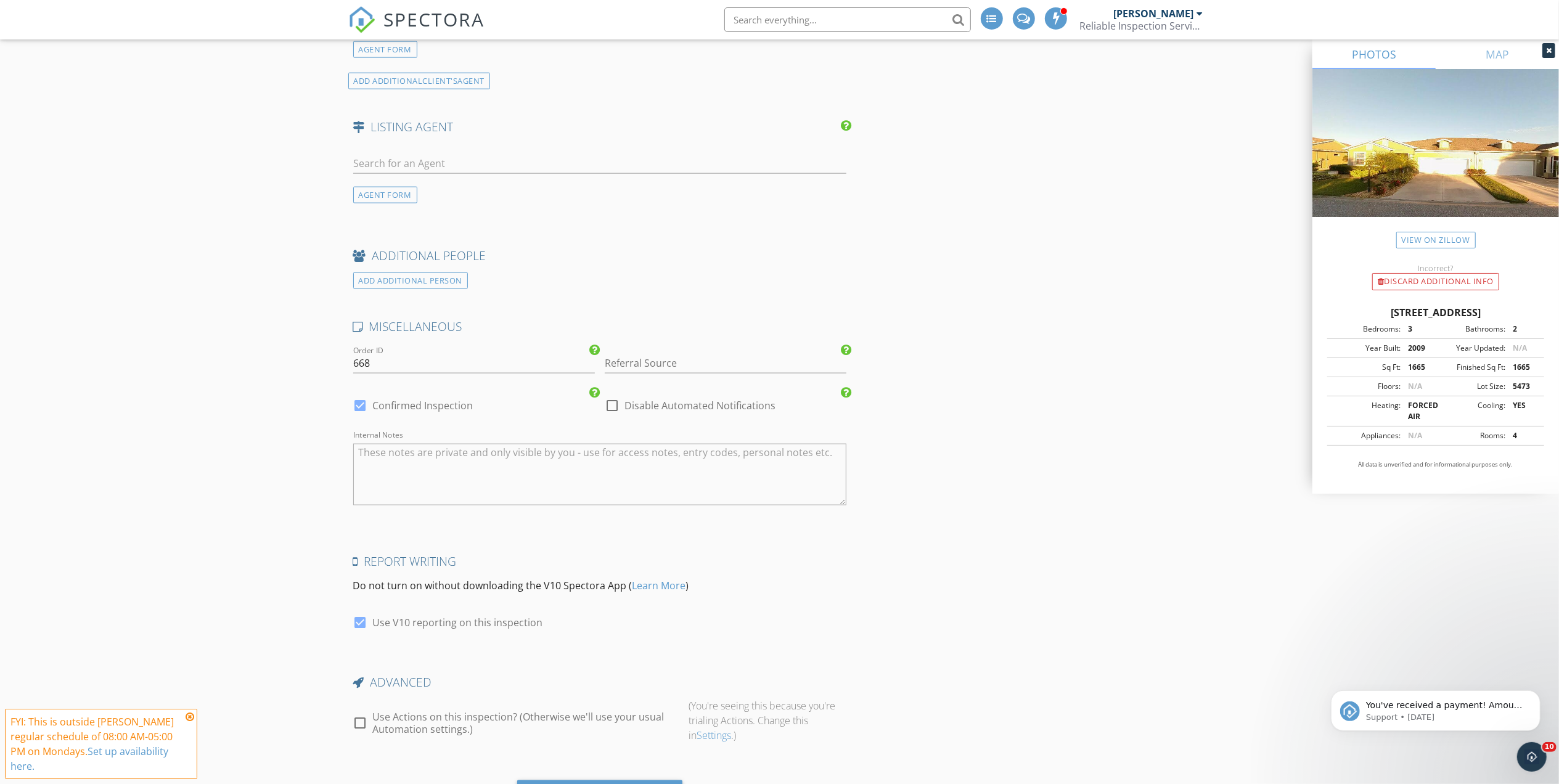
scroll to position [1717, 0]
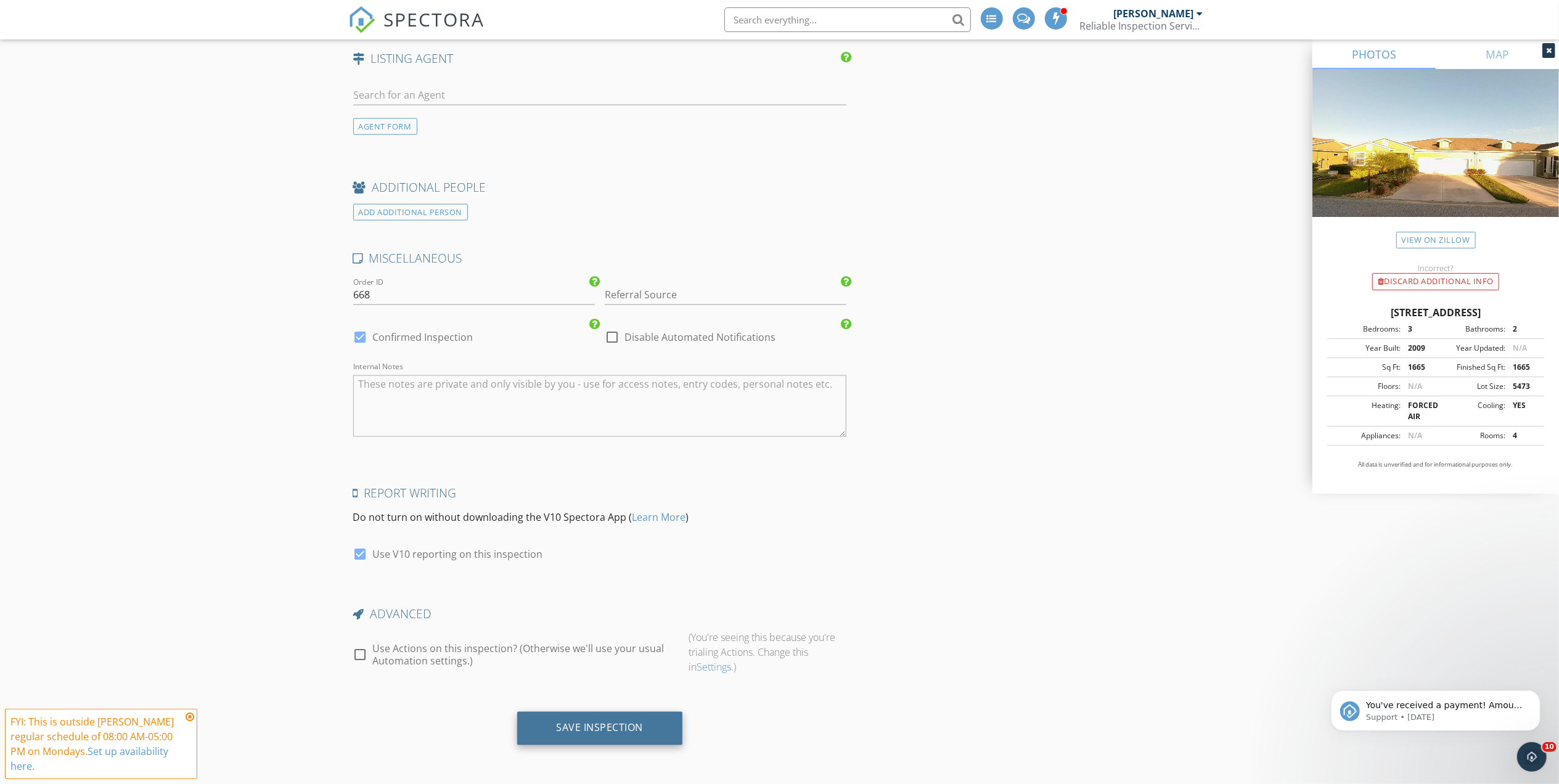
click at [600, 728] on div "Save Inspection" at bounding box center [600, 728] width 87 height 13
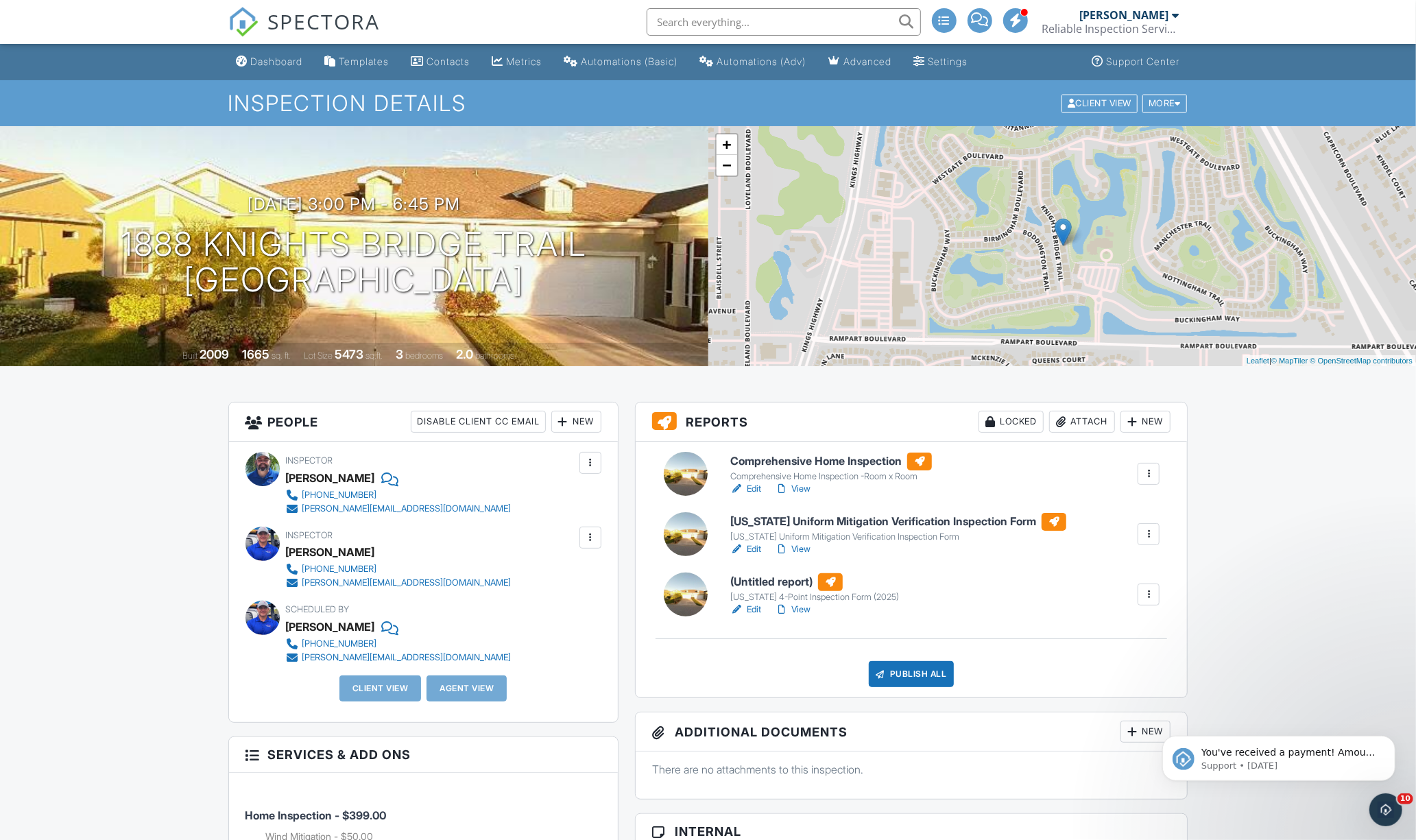
click at [758, 547] on link "Edit" at bounding box center [745, 549] width 31 height 14
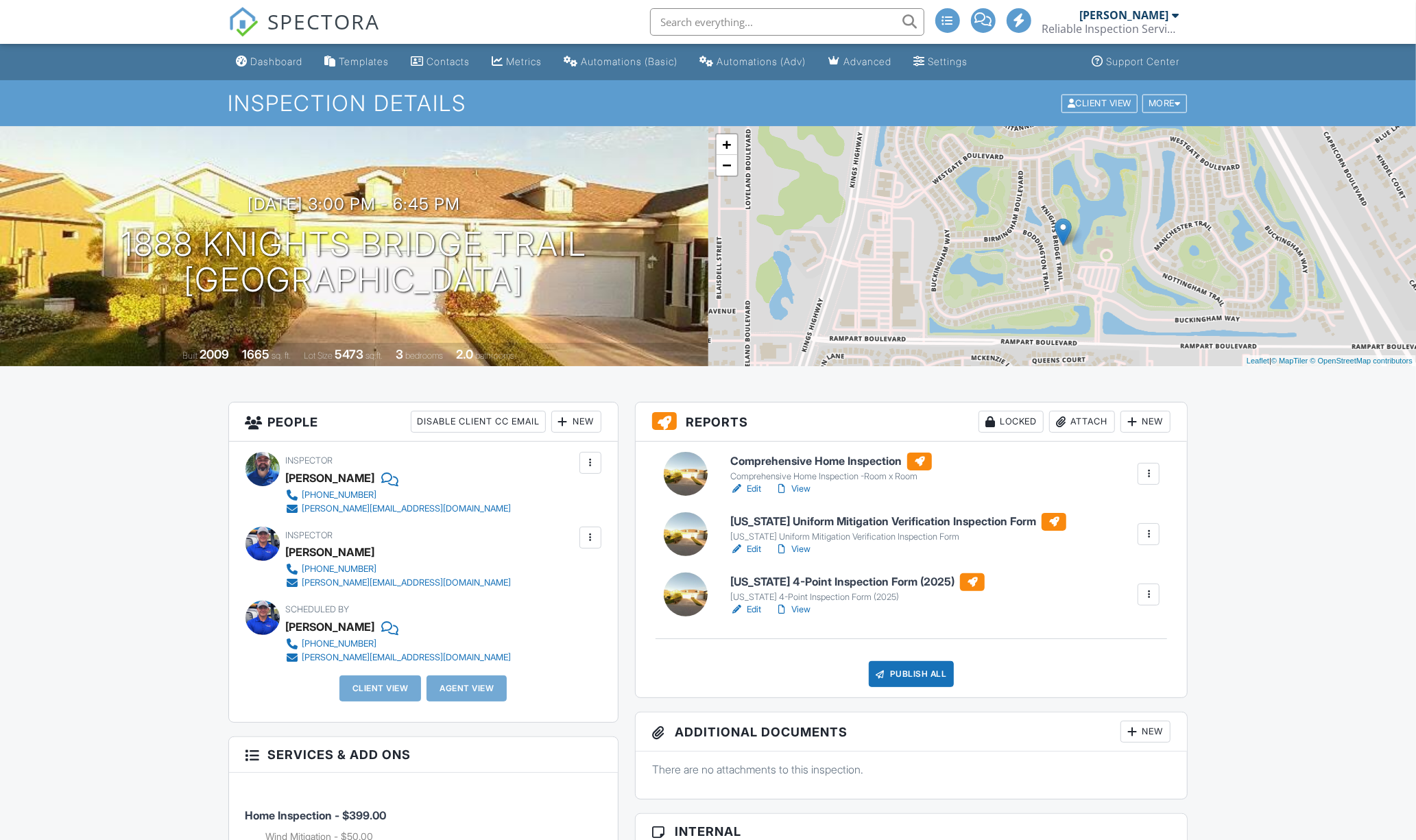
click at [757, 609] on link "Edit" at bounding box center [745, 610] width 31 height 14
